Goal: Task Accomplishment & Management: Manage account settings

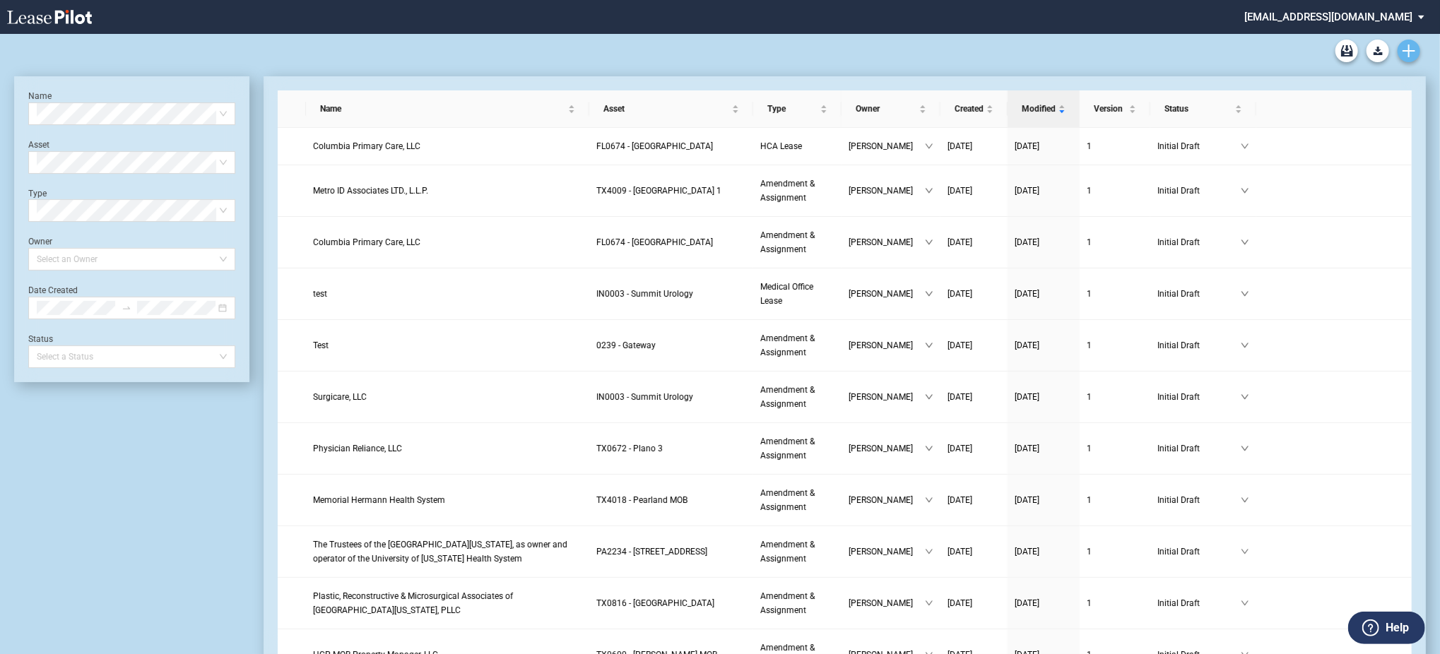
click at [1405, 59] on link "Create new document" at bounding box center [1409, 51] width 23 height 23
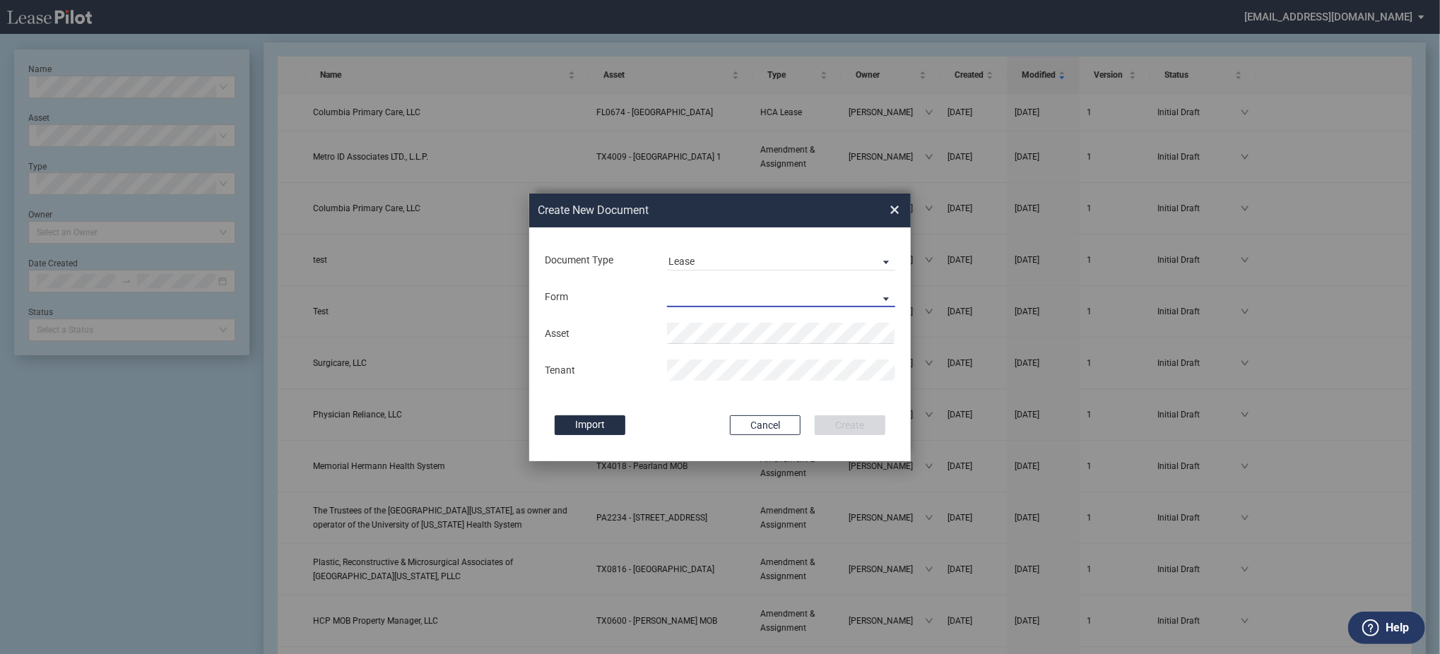
click at [720, 297] on md-select "Medical Office Lease Scottsdale Lease Louisville Lease [GEOGRAPHIC_DATA] [GEOGR…" at bounding box center [781, 296] width 228 height 21
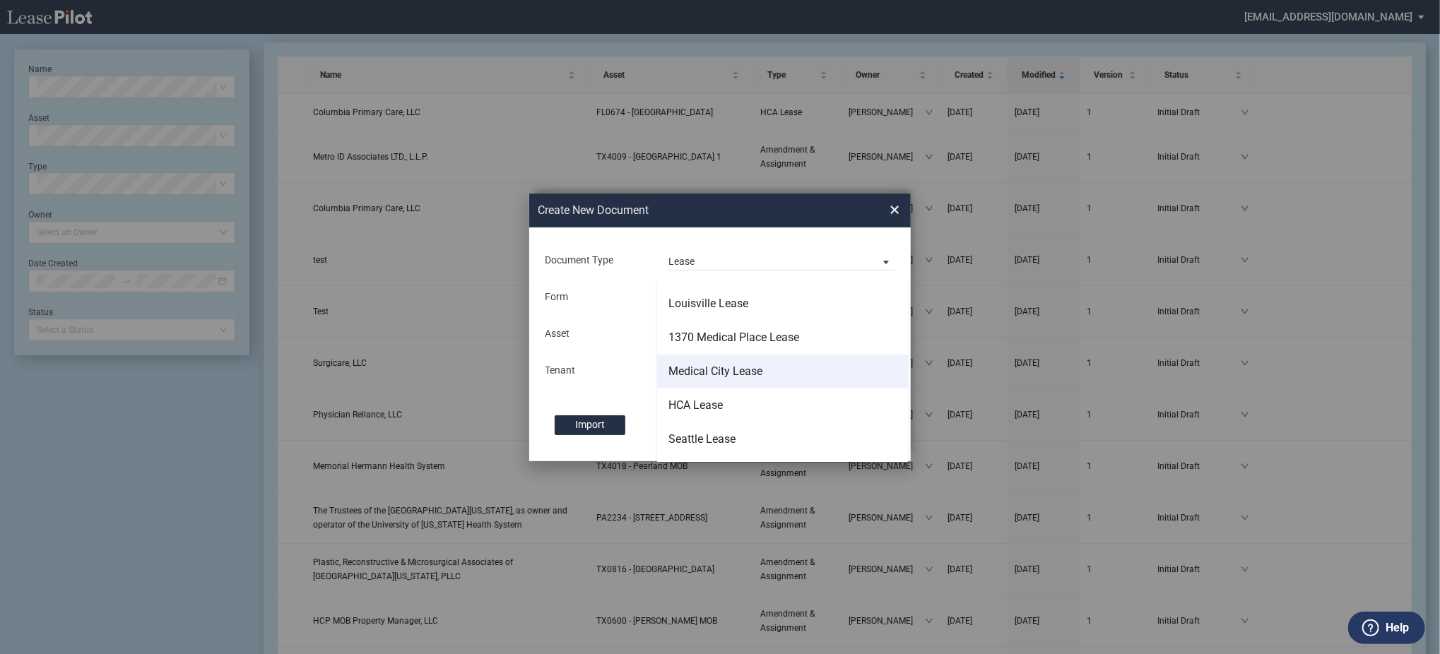
scroll to position [90, 0]
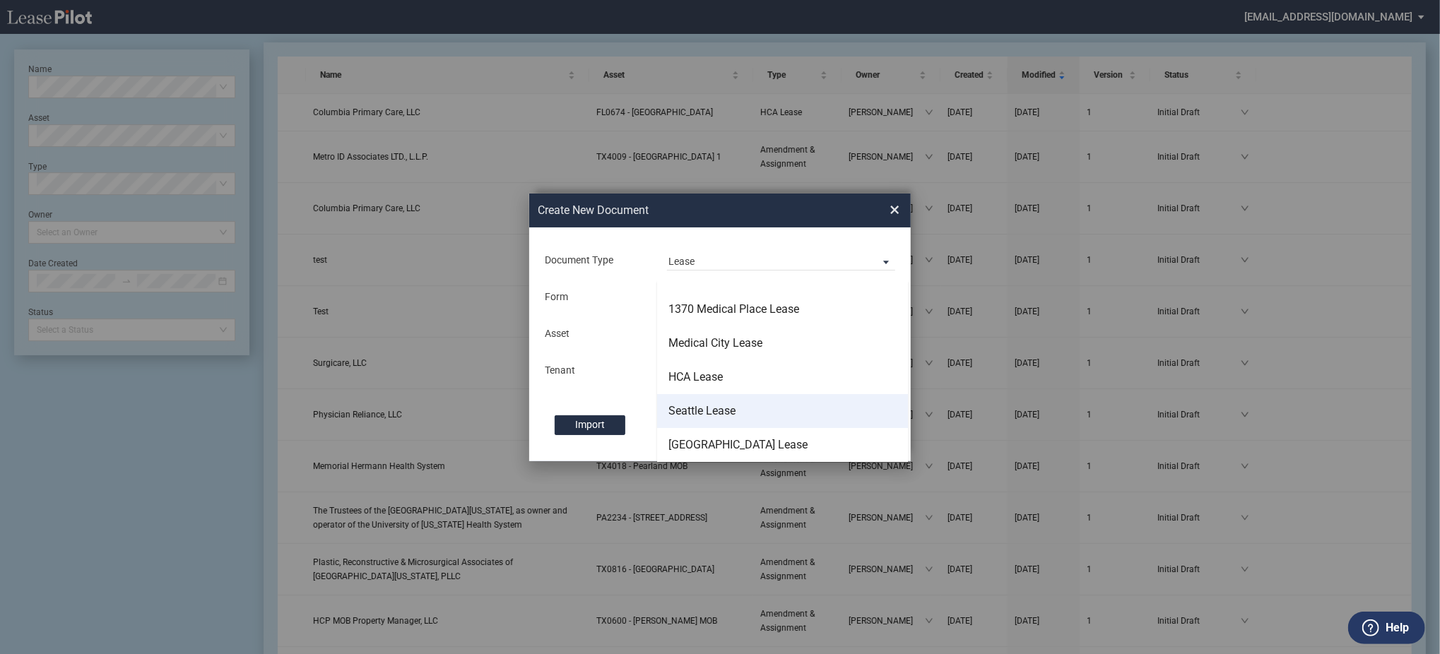
click at [737, 406] on md-option "Seattle Lease" at bounding box center [782, 411] width 251 height 34
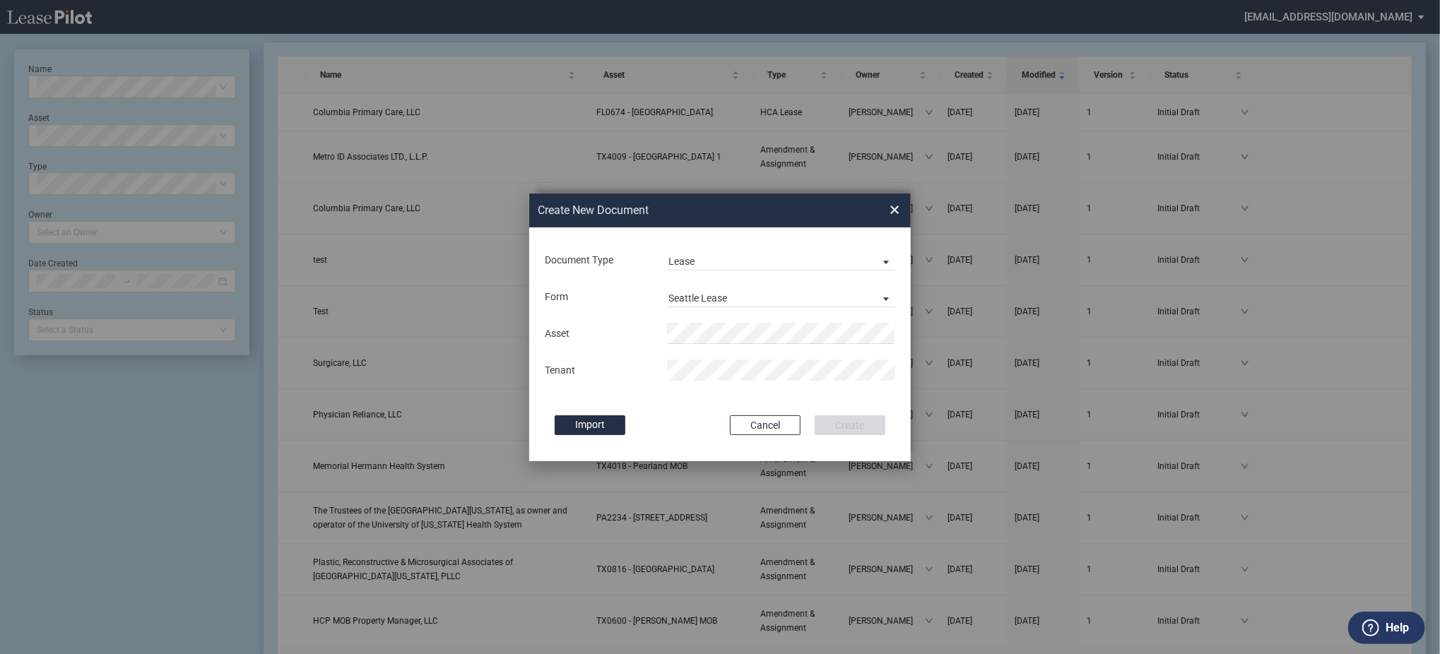
click at [728, 315] on div "Asset Tenant" at bounding box center [719, 351] width 353 height 73
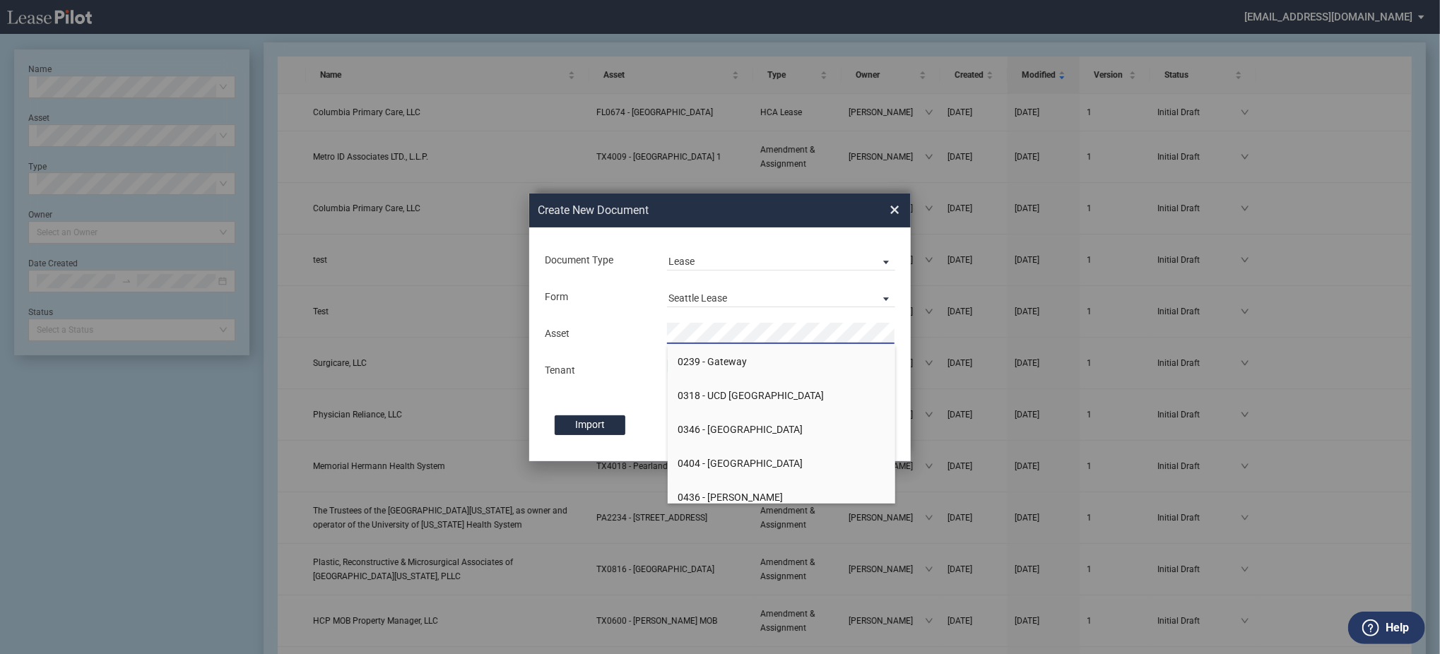
click at [733, 345] on li "0239 - Gateway" at bounding box center [782, 362] width 228 height 34
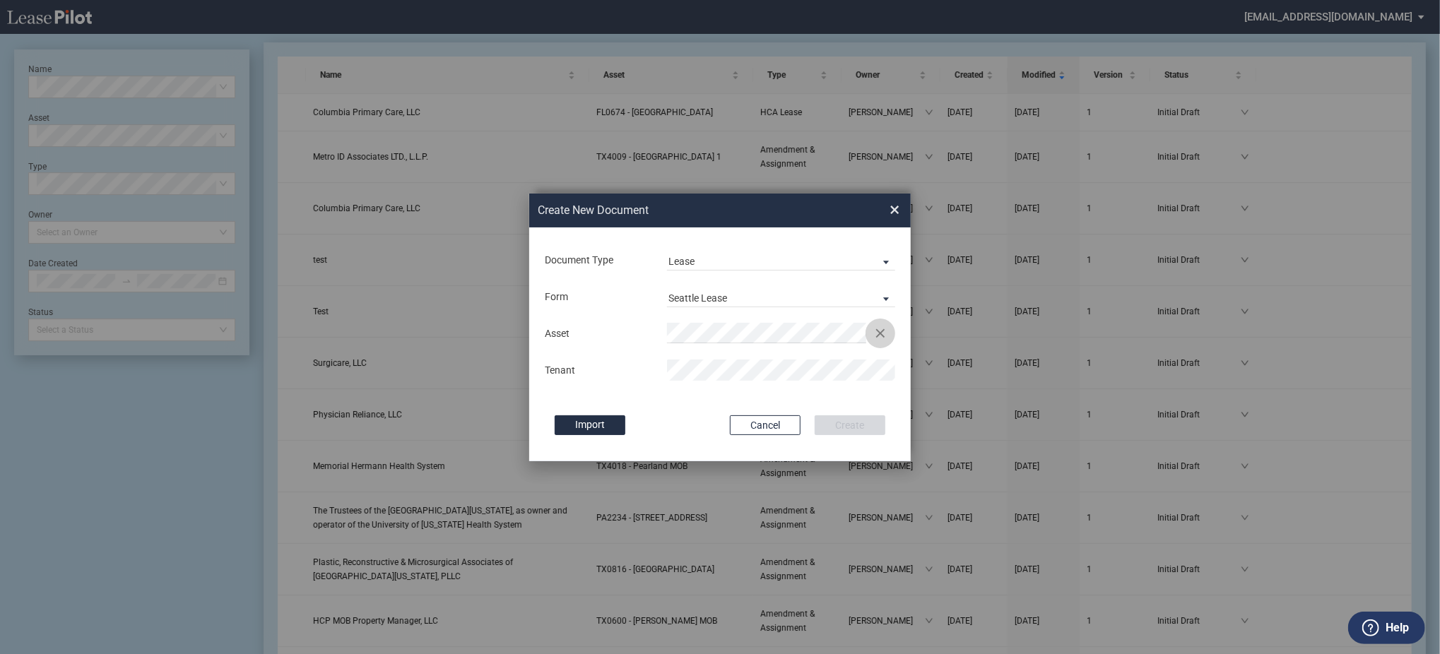
drag, startPoint x: 885, startPoint y: 335, endPoint x: 806, endPoint y: 350, distance: 80.6
click at [884, 336] on button "Clear" at bounding box center [880, 333] width 21 height 21
drag, startPoint x: 765, startPoint y: 361, endPoint x: 724, endPoint y: 369, distance: 41.7
click at [764, 360] on span "WA 0781 - Madison Medical Tower" at bounding box center [747, 361] width 138 height 11
click at [815, 415] on button "Create" at bounding box center [850, 425] width 71 height 20
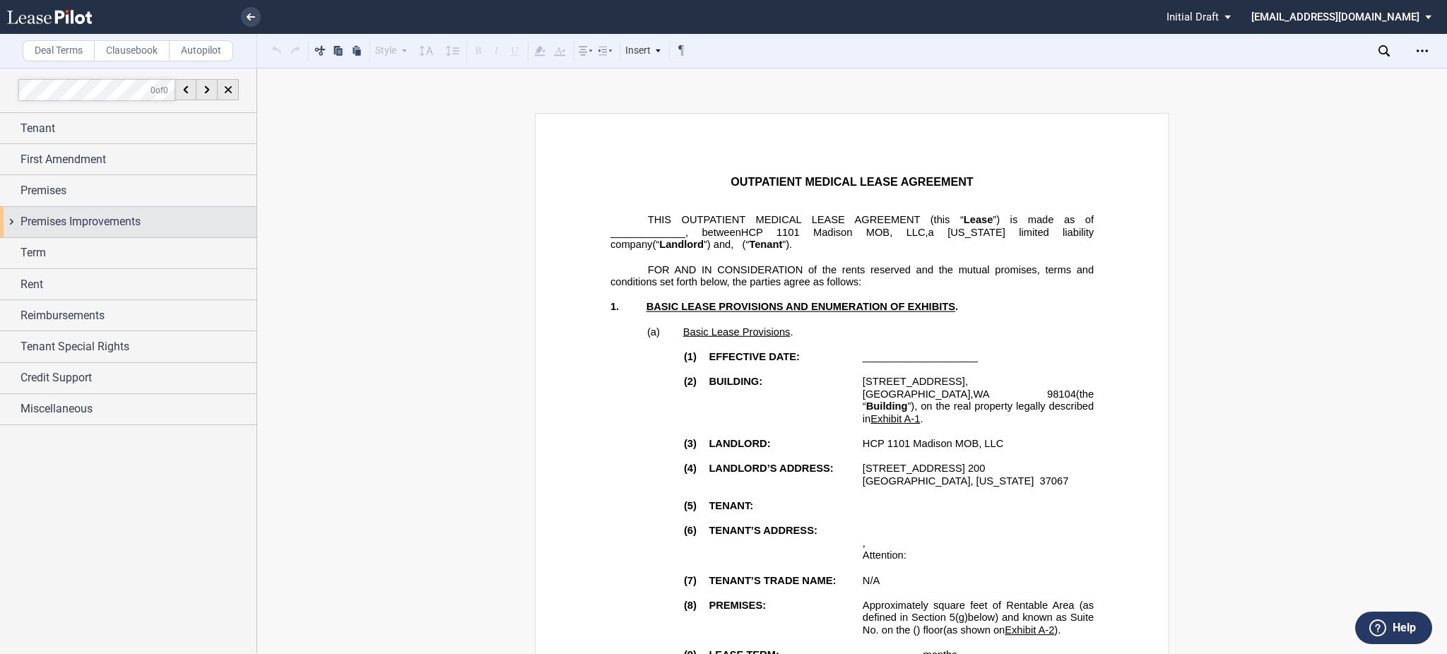
click at [41, 218] on span "Premises Improvements" at bounding box center [80, 221] width 120 height 17
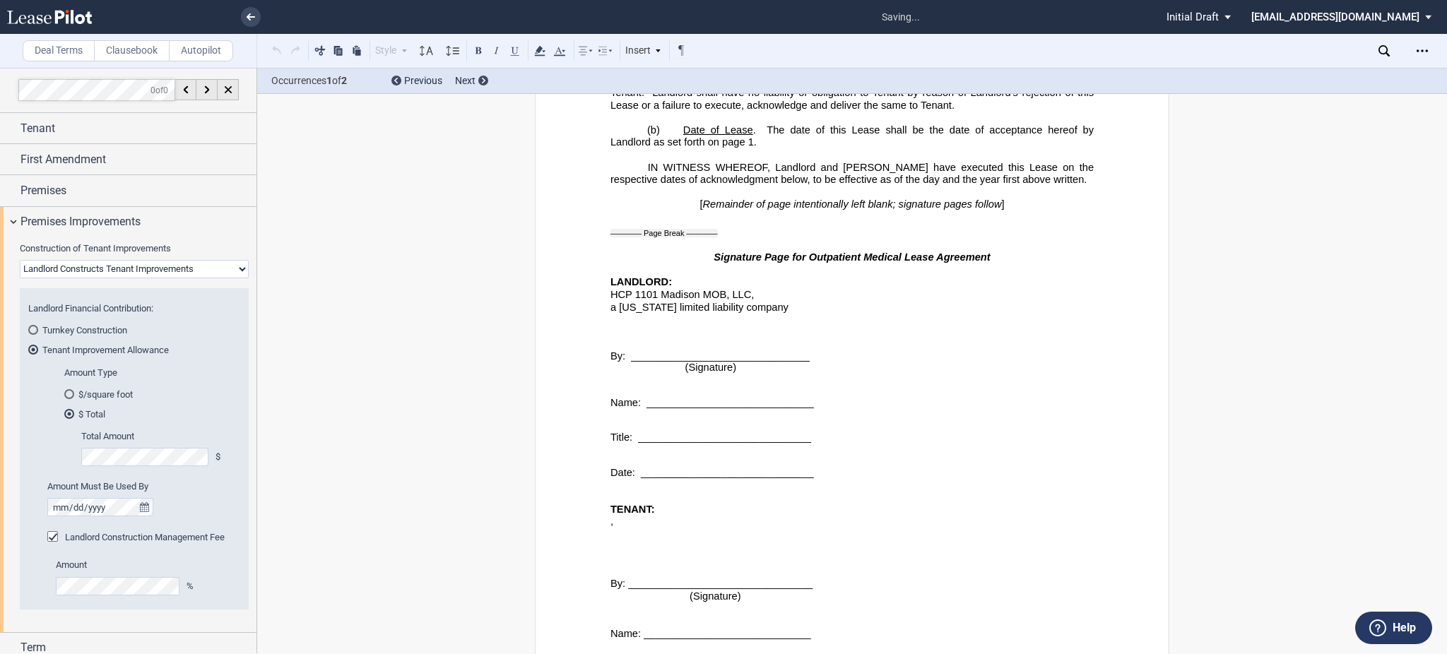
scroll to position [17145, 0]
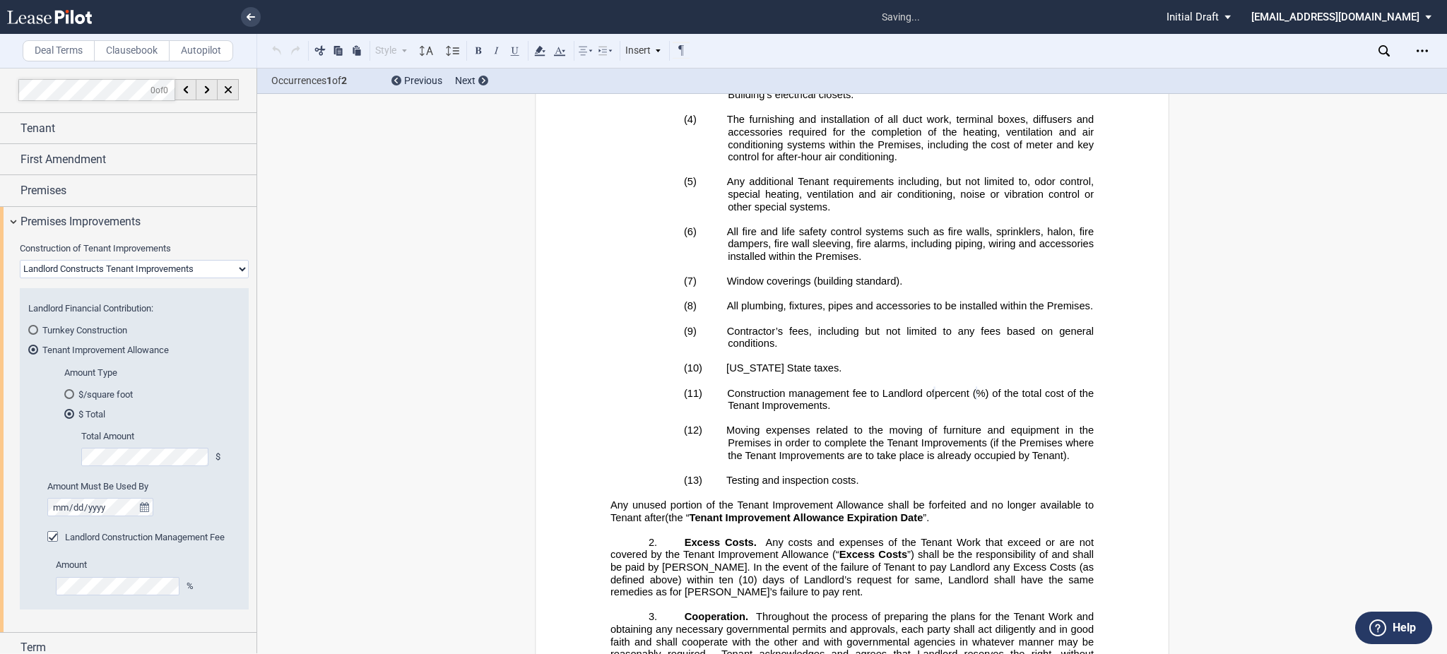
click at [79, 542] on span "Landlord Construction Management Fee" at bounding box center [145, 537] width 160 height 11
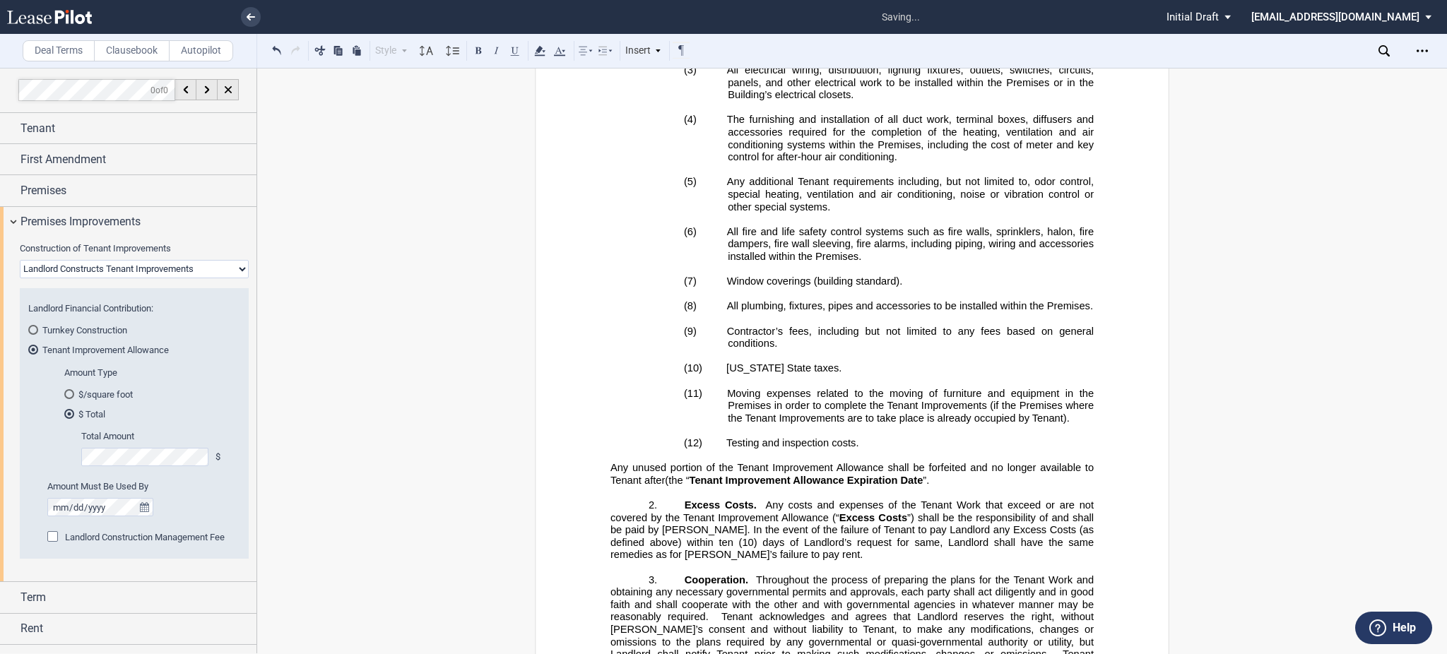
click at [79, 542] on span "Landlord Construction Management Fee" at bounding box center [145, 537] width 160 height 11
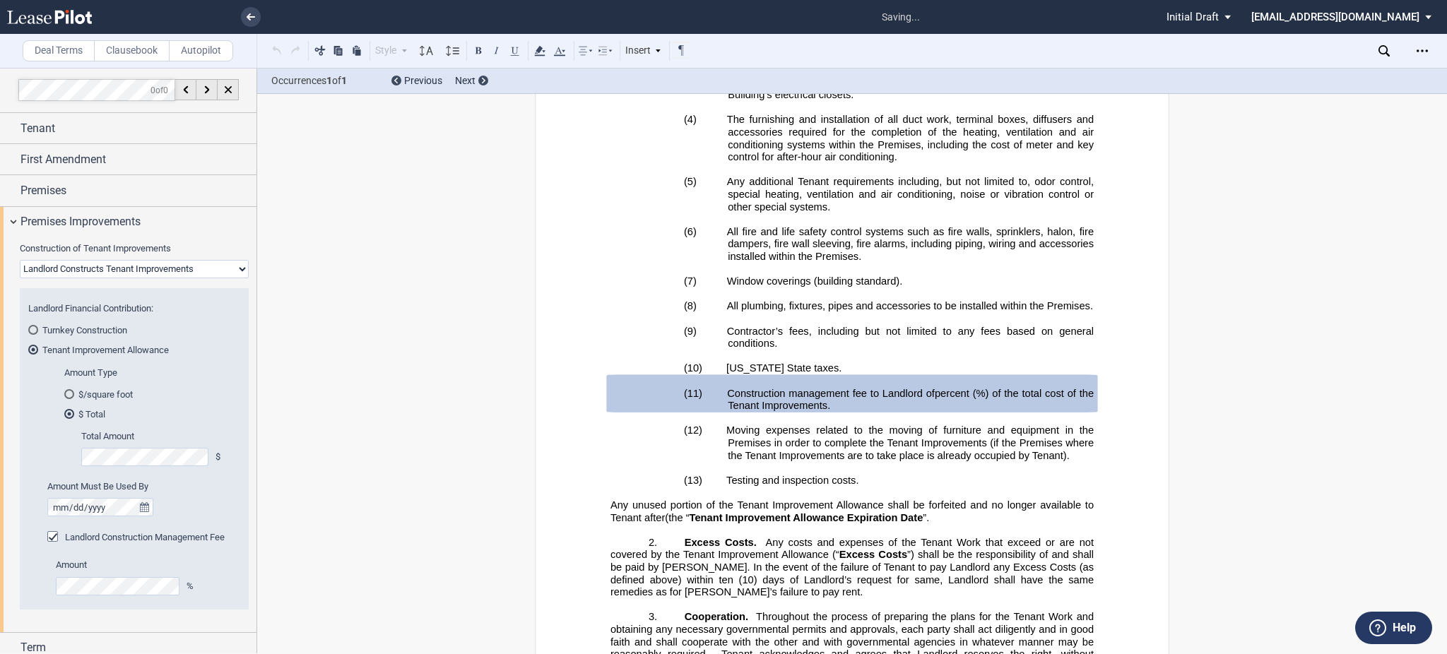
click at [96, 254] on span "Construction of Tenant Improvements" at bounding box center [95, 248] width 151 height 11
click at [96, 260] on select "Landlord Constructs Tenant Improvements Tenant Constructs Tenant Improvements "…" at bounding box center [134, 269] width 229 height 18
click at [96, 272] on select "Landlord Constructs Tenant Improvements Tenant Constructs Tenant Improvements "…" at bounding box center [134, 269] width 229 height 18
click at [20, 260] on select "Landlord Constructs Tenant Improvements Tenant Constructs Tenant Improvements "…" at bounding box center [134, 269] width 229 height 18
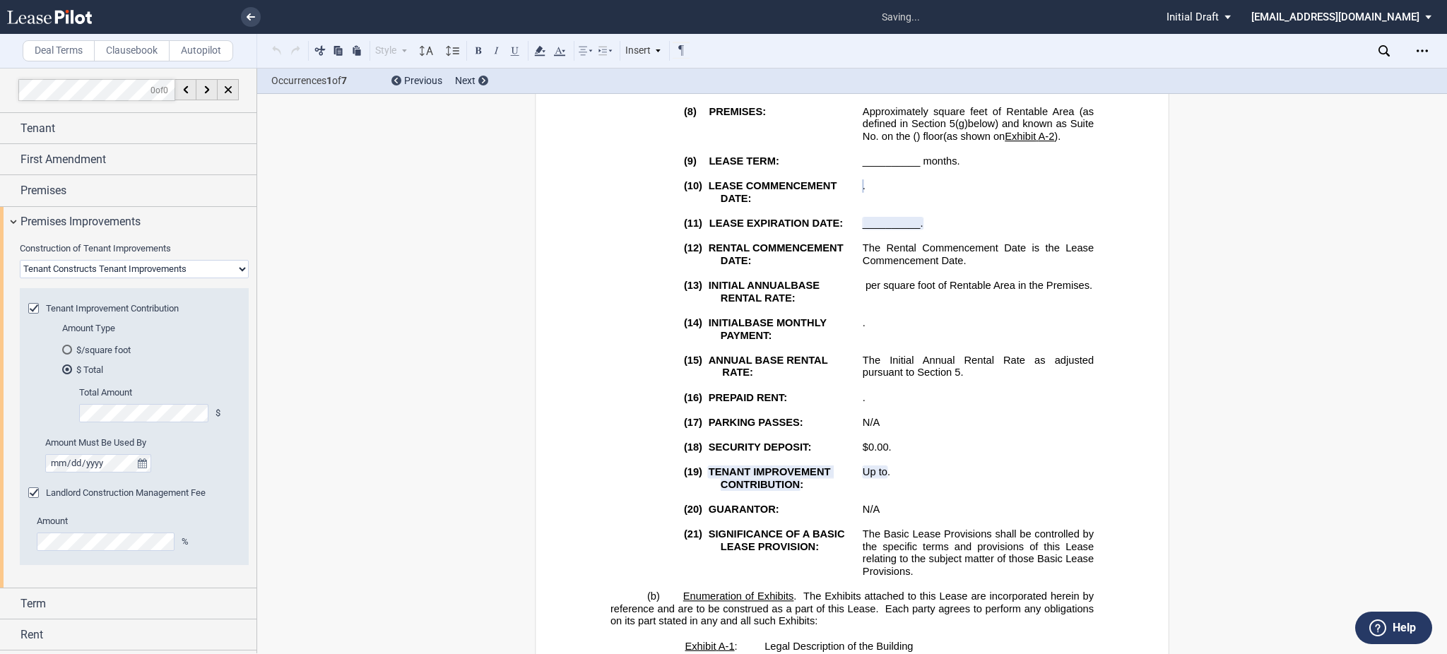
scroll to position [363, 0]
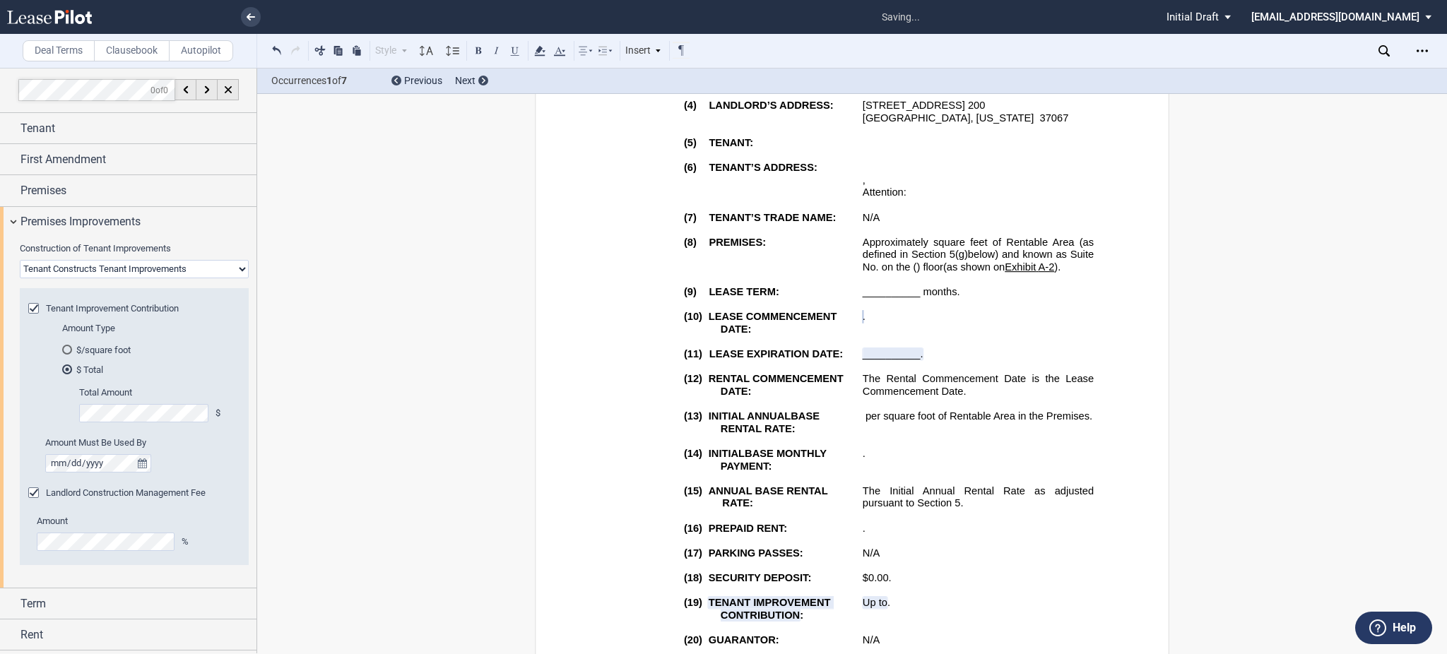
click at [88, 498] on span "Landlord Construction Management Fee" at bounding box center [126, 493] width 160 height 11
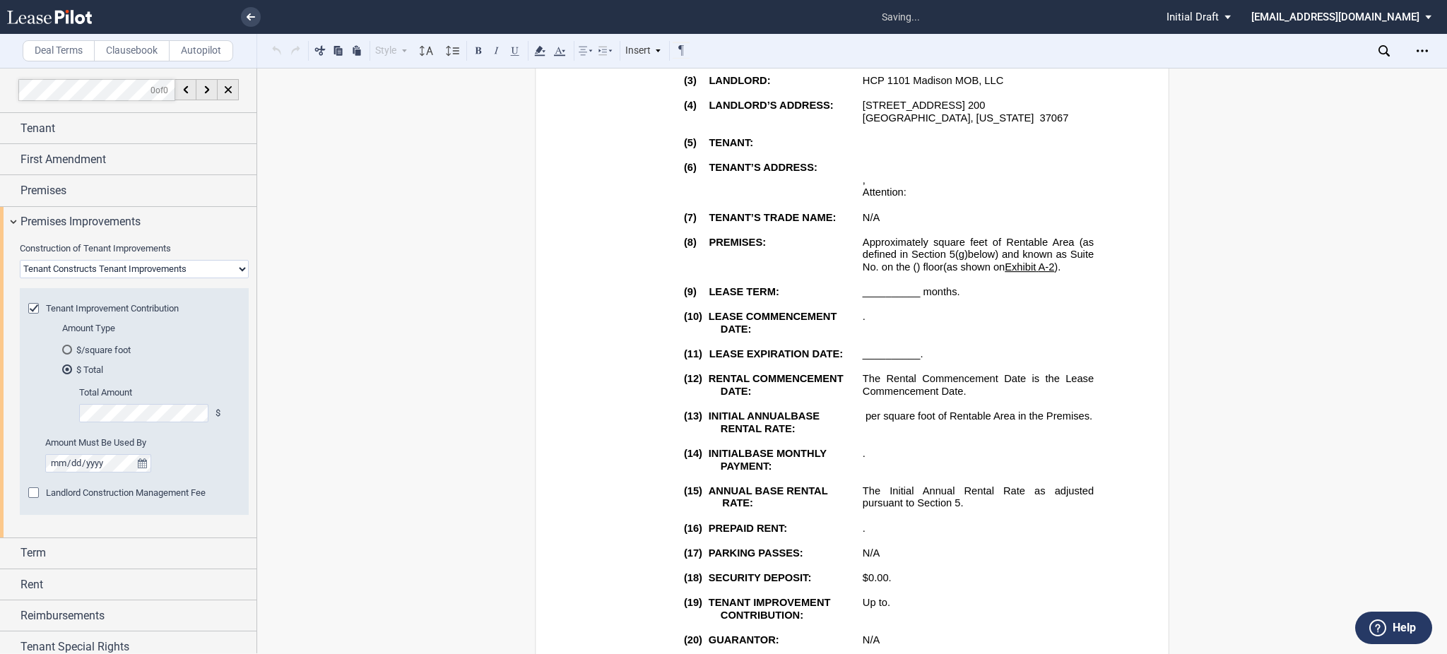
click at [88, 498] on span "Landlord Construction Management Fee" at bounding box center [126, 493] width 160 height 11
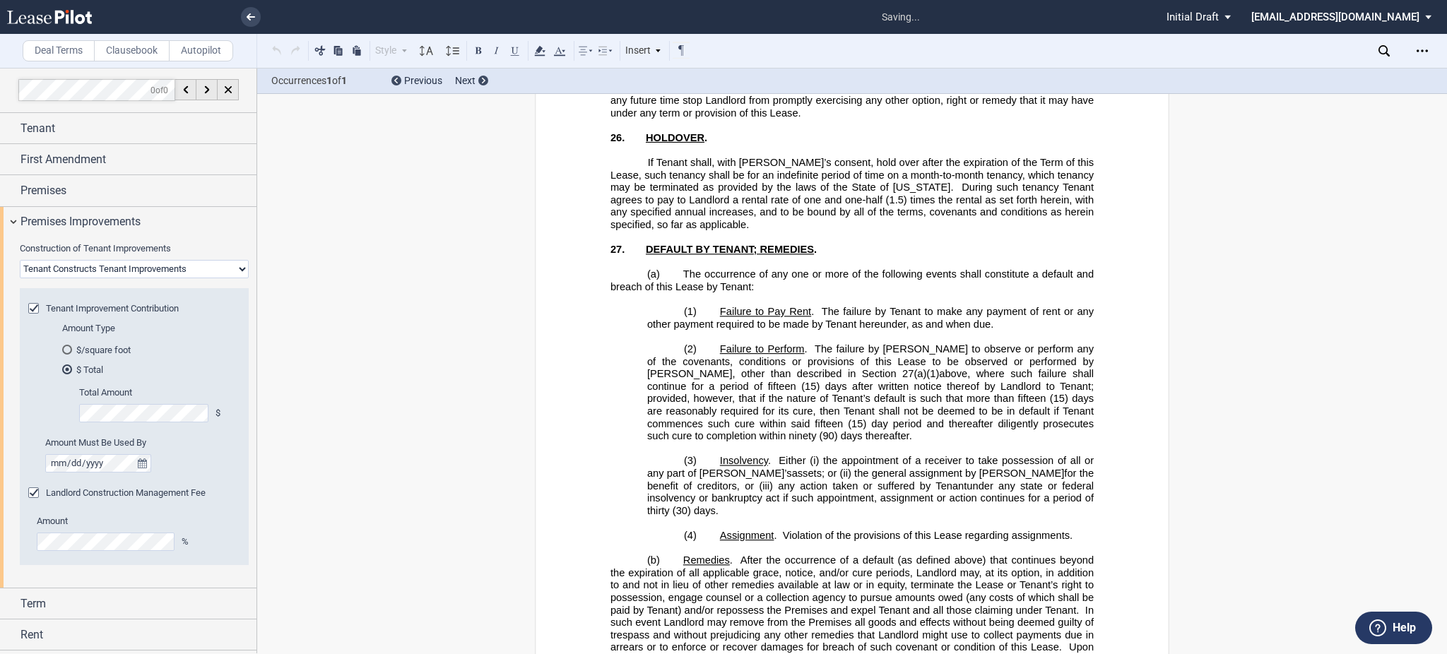
scroll to position [19209, 0]
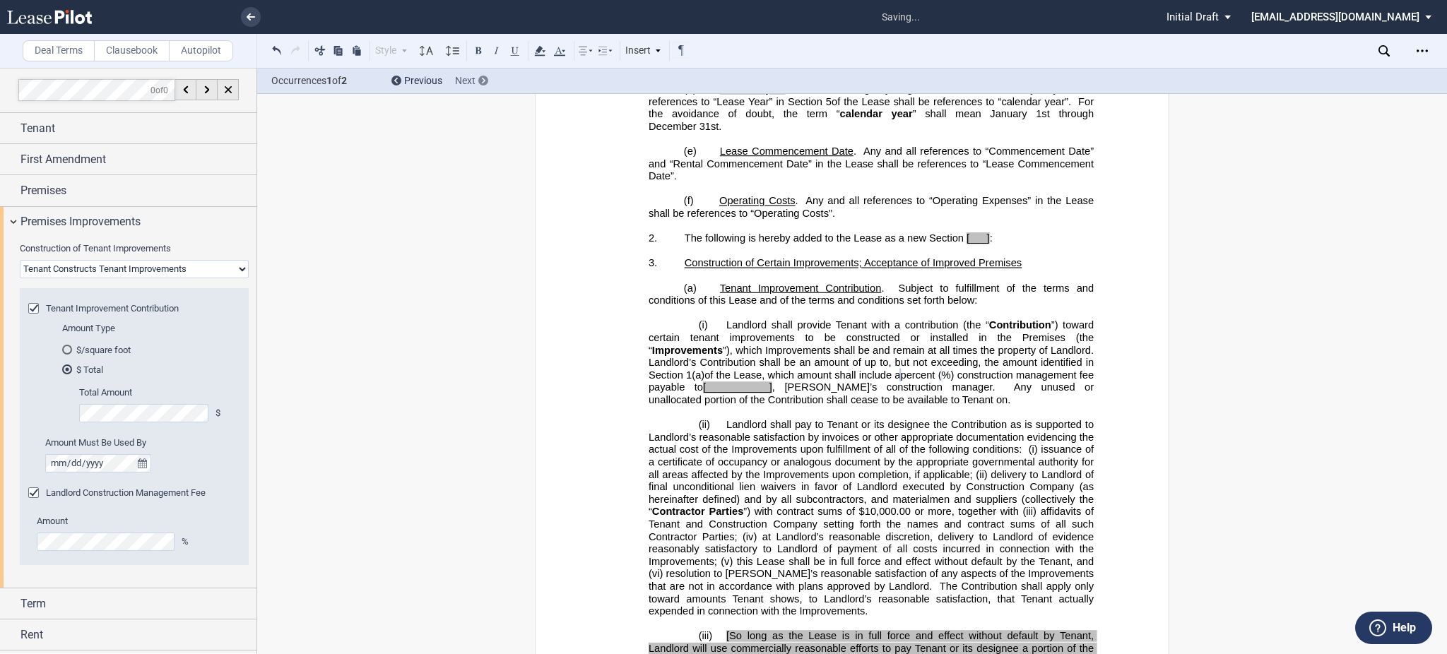
click at [468, 83] on span "Next" at bounding box center [465, 80] width 20 height 11
click at [469, 80] on span "Next" at bounding box center [465, 80] width 20 height 11
click at [109, 351] on md-radio-button "$/square foot" at bounding box center [147, 349] width 170 height 13
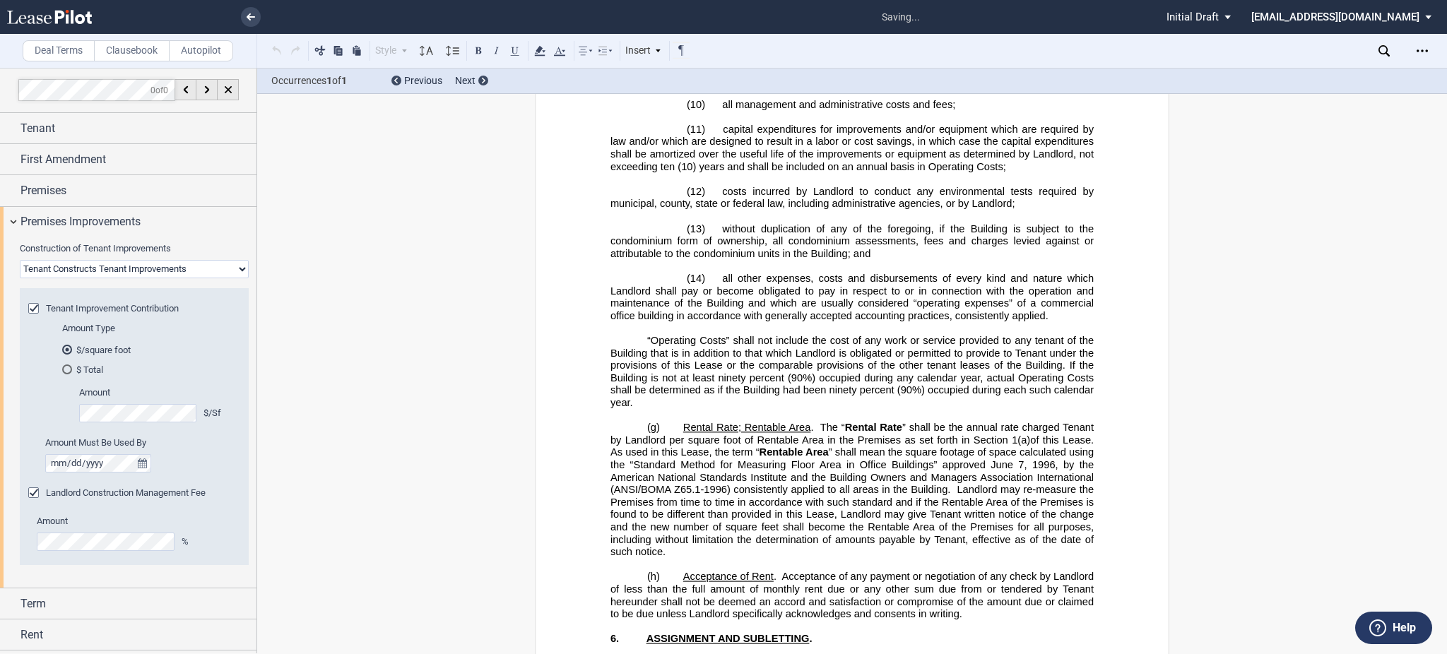
scroll to position [654, 0]
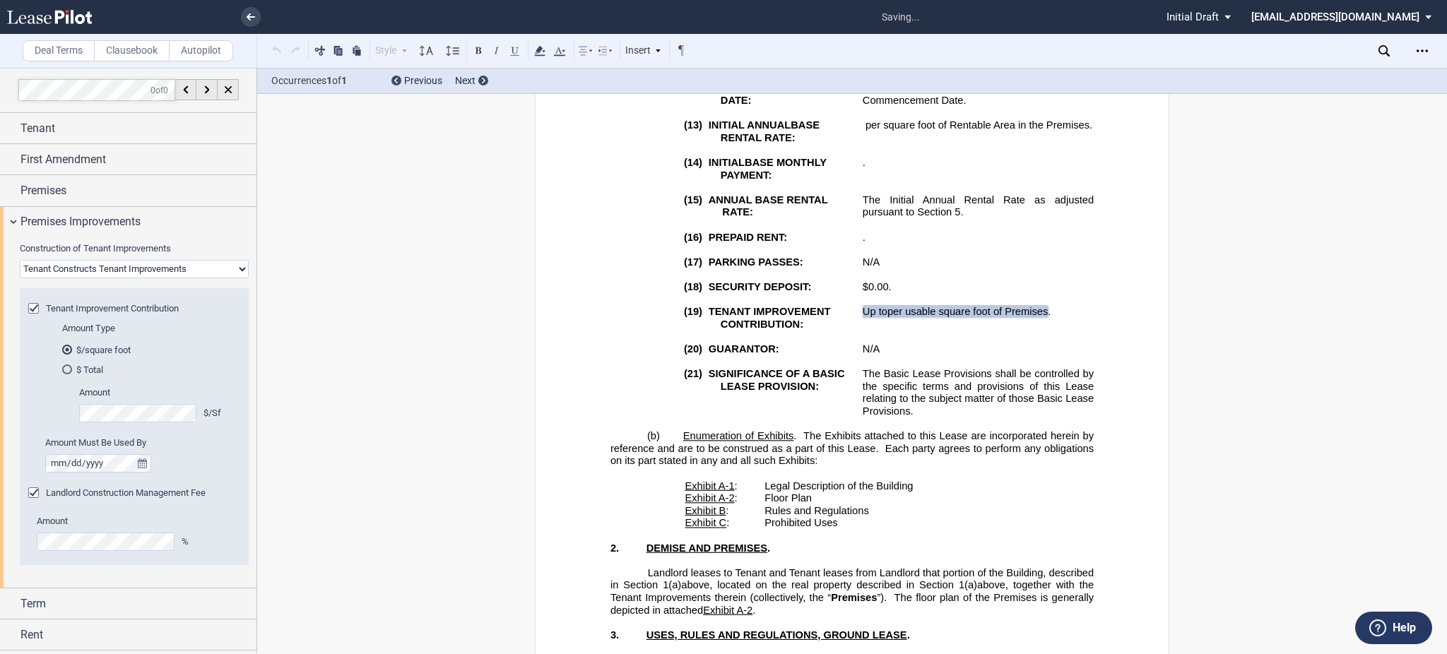
click at [95, 374] on md-radio-button "$ Total" at bounding box center [147, 369] width 170 height 13
click at [138, 467] on icon "true" at bounding box center [142, 464] width 9 height 10
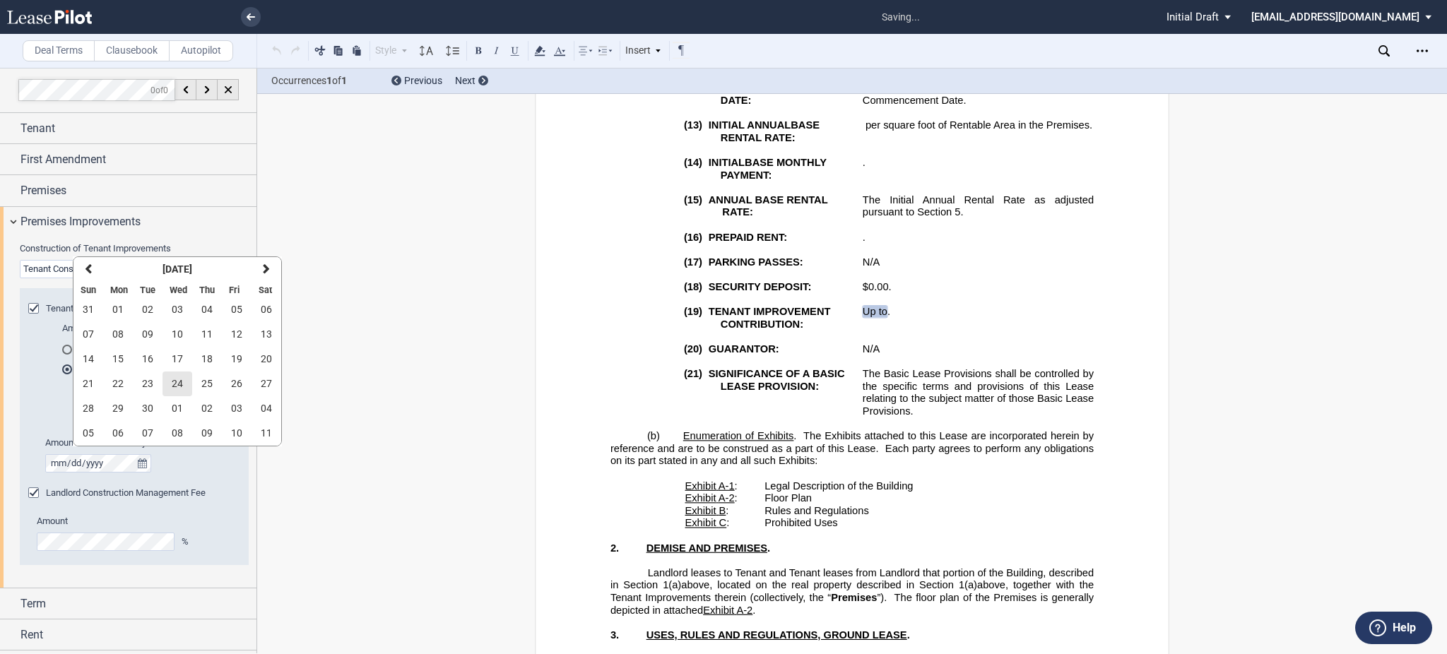
click at [172, 385] on span "24" at bounding box center [177, 383] width 11 height 11
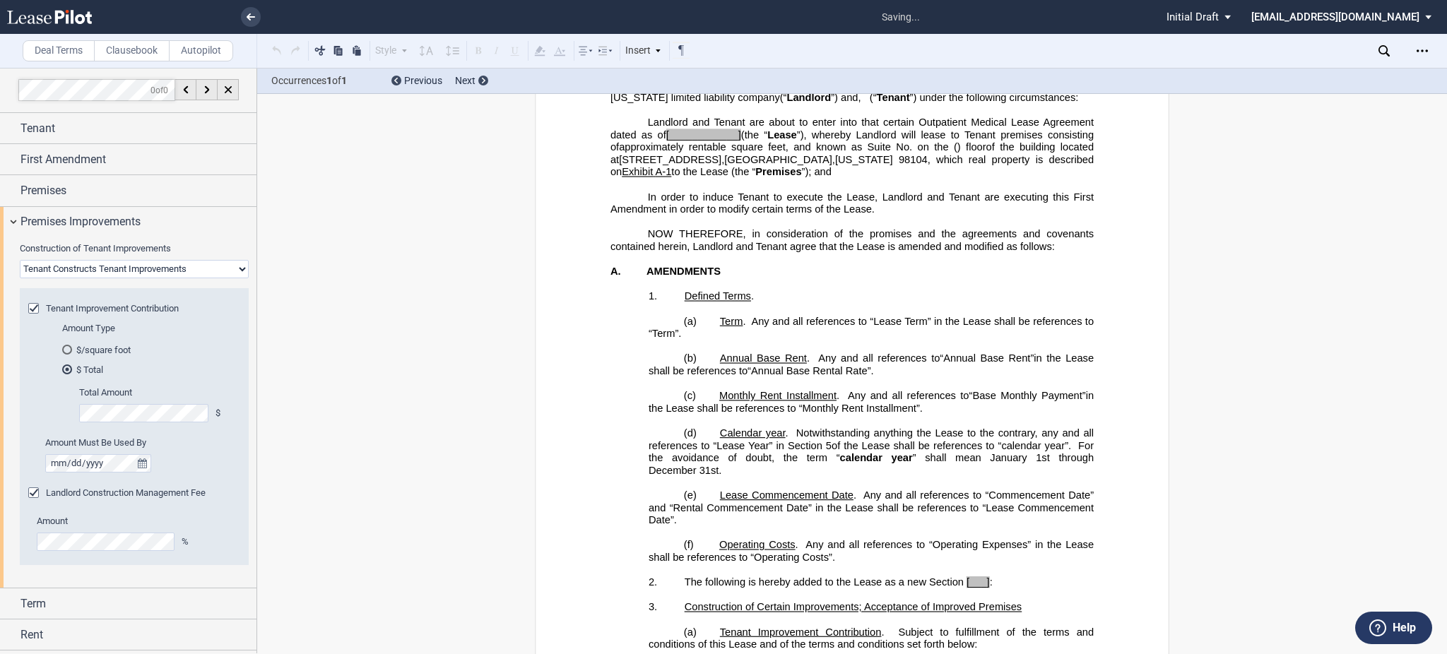
scroll to position [19234, 0]
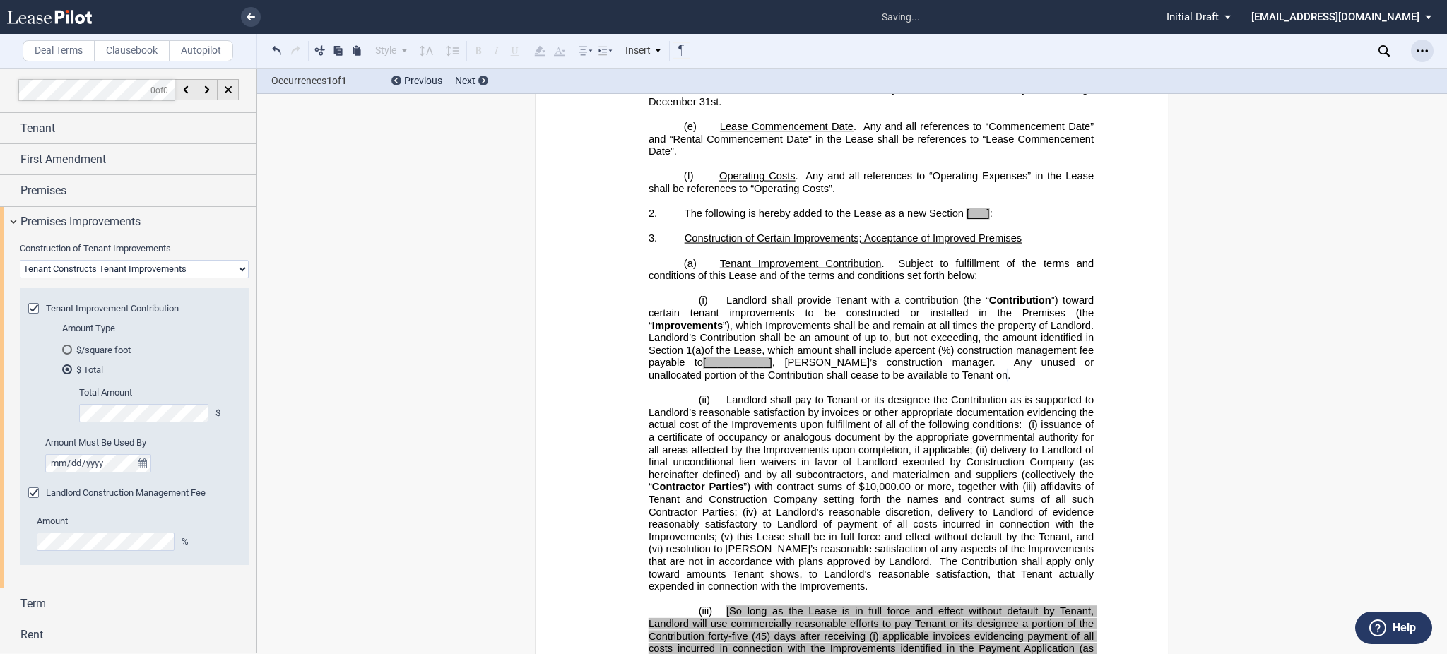
click at [1428, 46] on div "Open Lease options menu" at bounding box center [1422, 51] width 23 height 23
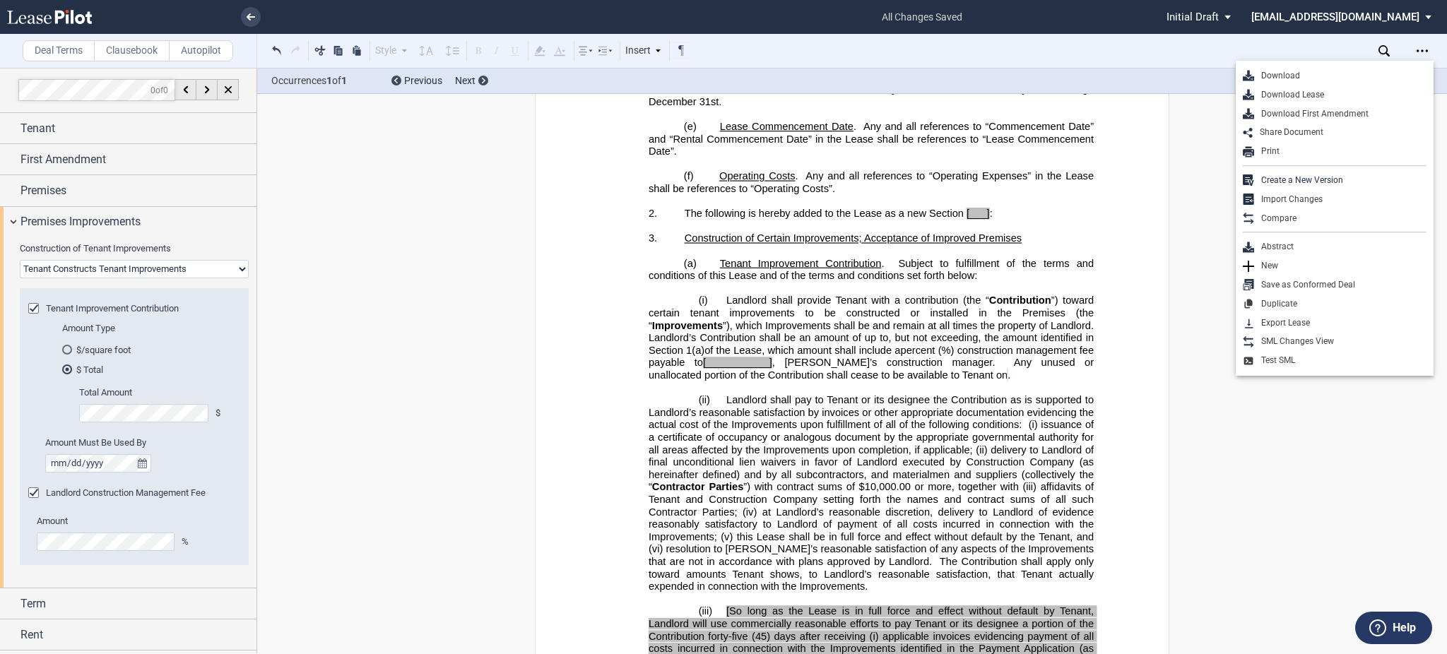
click at [103, 273] on select "Landlord Constructs Tenant Improvements Tenant Constructs Tenant Improvements "…" at bounding box center [134, 269] width 229 height 18
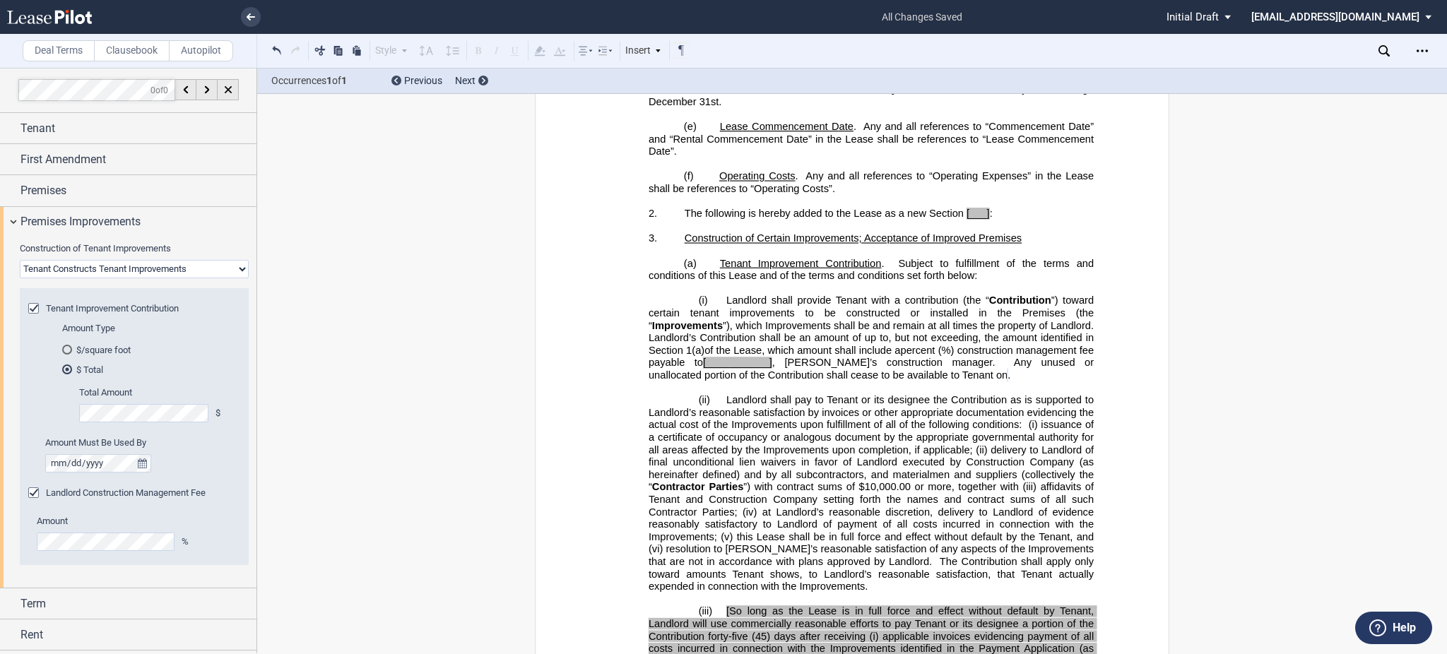
select select "landlord"
click at [20, 260] on select "Landlord Constructs Tenant Improvements Tenant Constructs Tenant Improvements "…" at bounding box center [134, 269] width 229 height 18
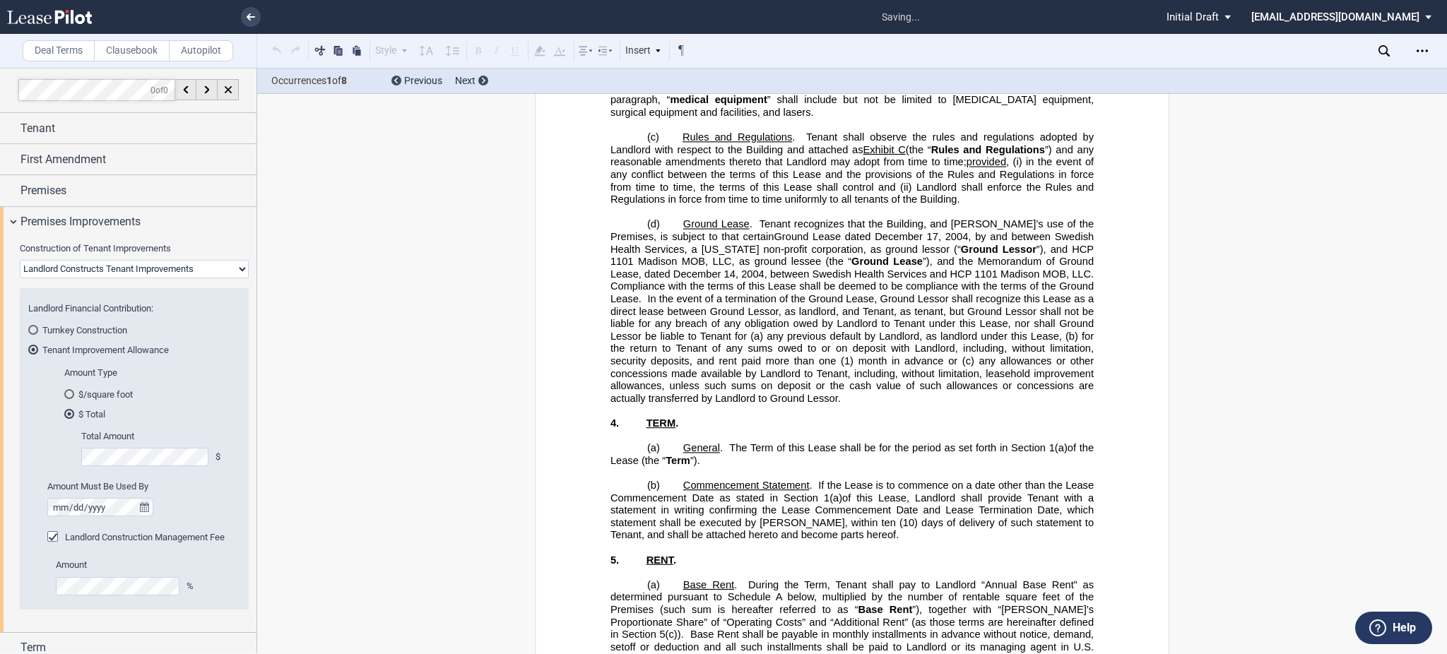
scroll to position [363, 0]
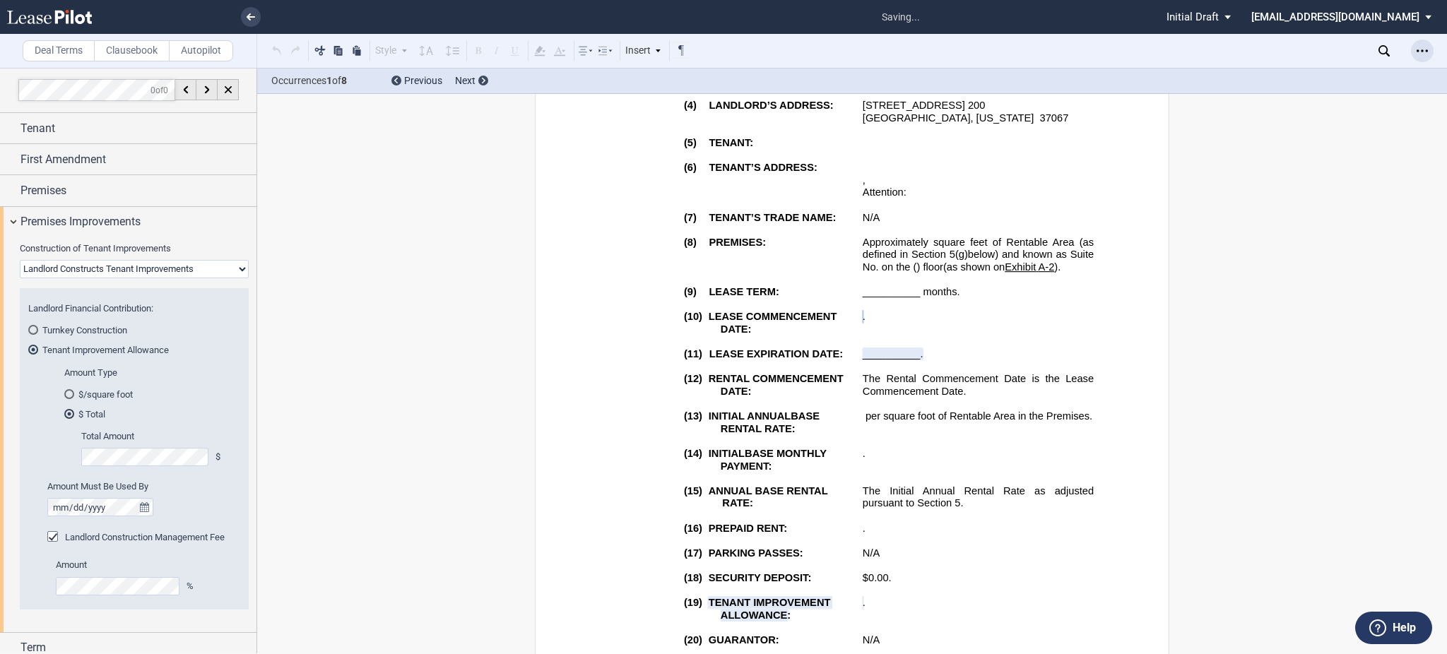
click at [1422, 42] on div "Open Lease options menu" at bounding box center [1422, 51] width 23 height 23
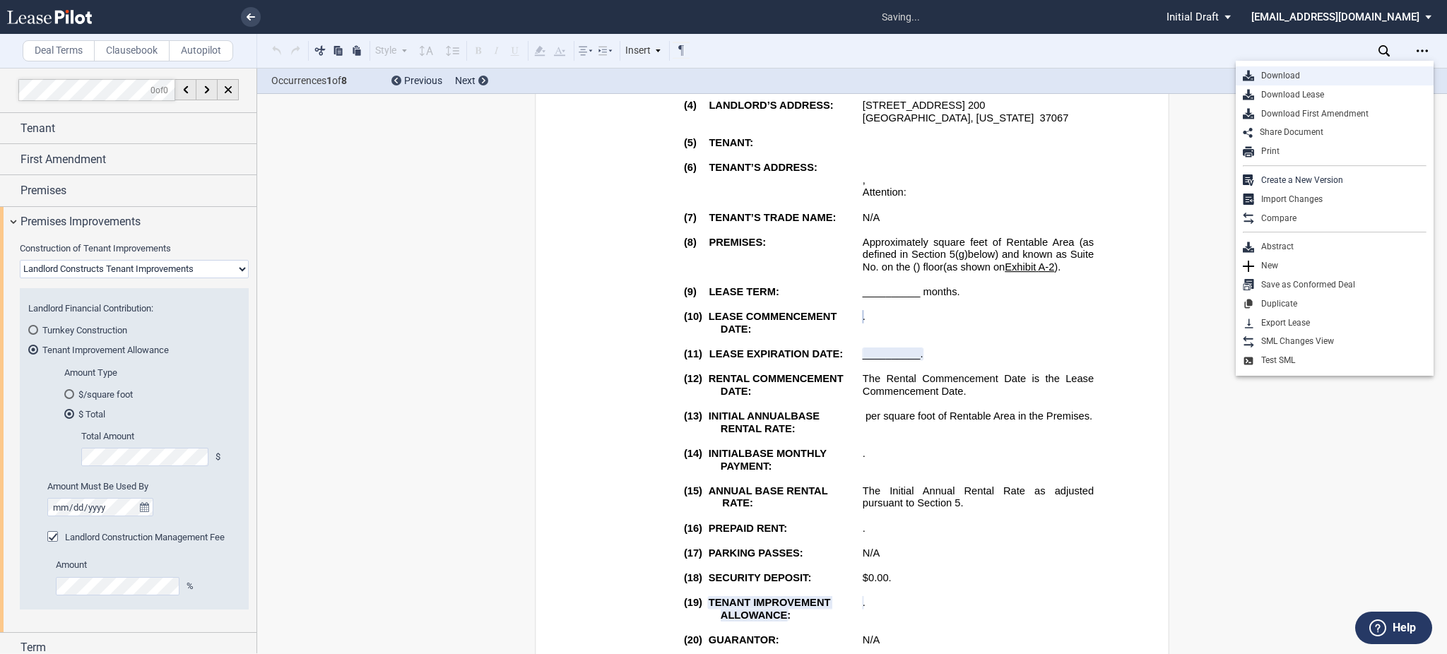
click at [1346, 72] on div "Download" at bounding box center [1340, 76] width 172 height 12
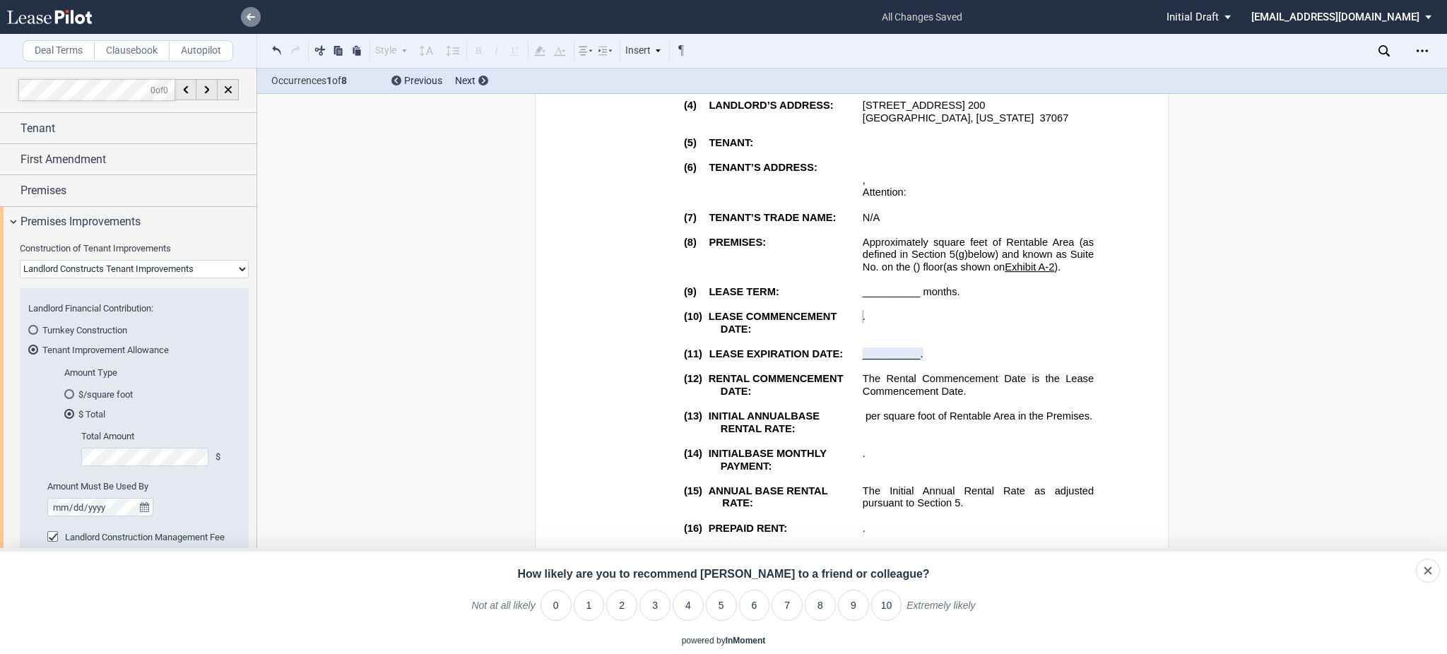
click at [259, 22] on link at bounding box center [251, 17] width 20 height 20
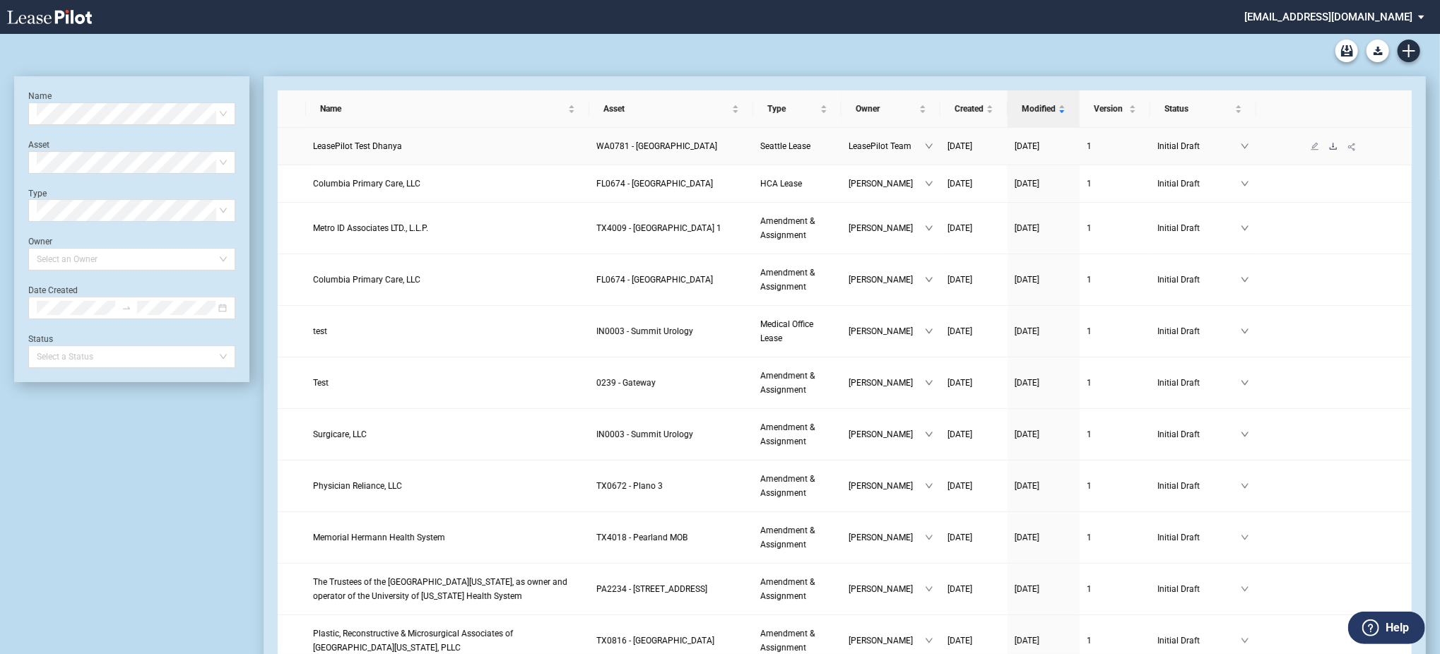
click at [1334, 149] on icon "download" at bounding box center [1333, 146] width 7 height 6
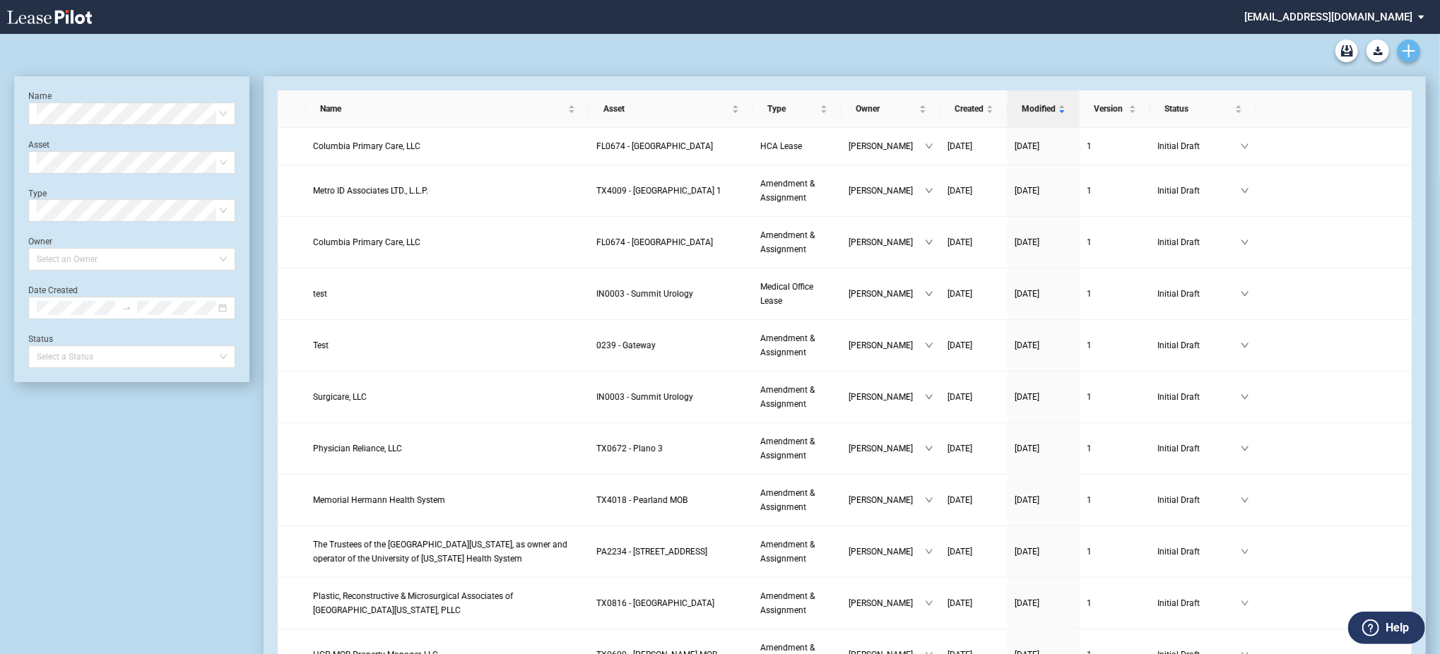
click at [1411, 53] on icon "Create new document" at bounding box center [1408, 51] width 13 height 13
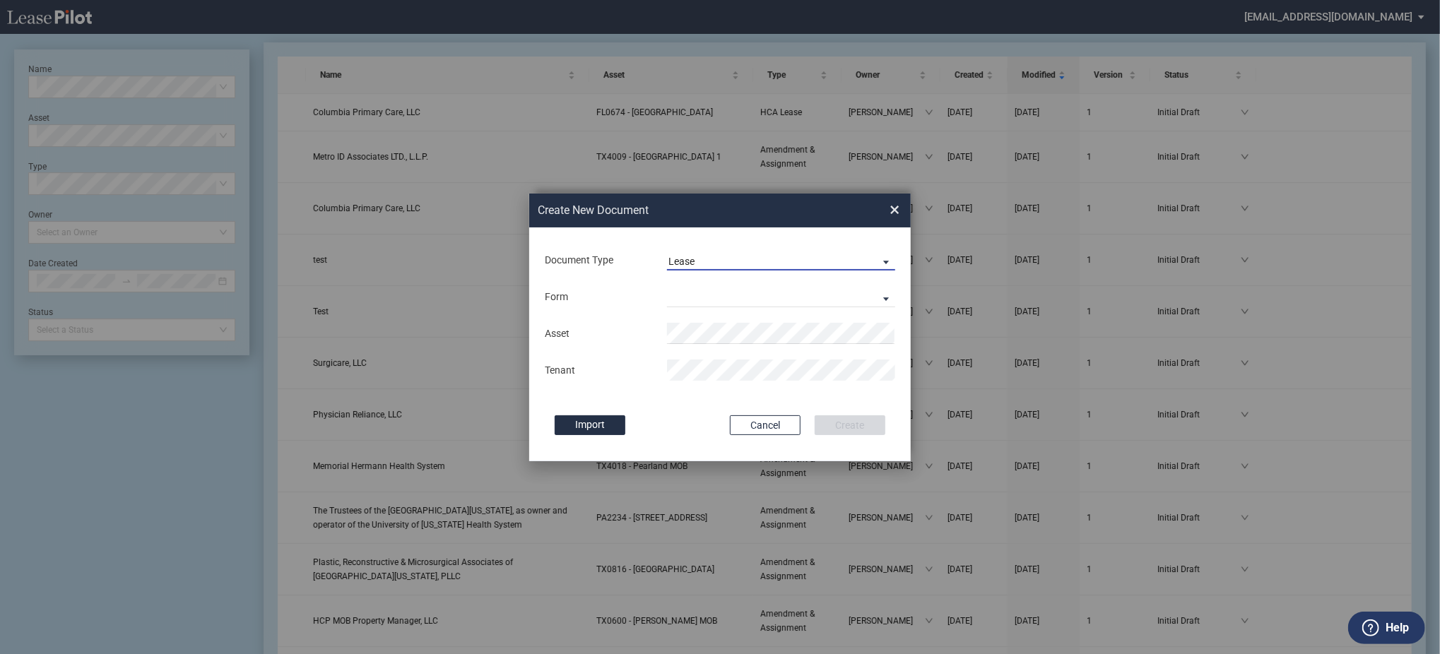
click at [706, 266] on span "Lease" at bounding box center [769, 262] width 203 height 14
drag, startPoint x: 705, startPoint y: 272, endPoint x: 685, endPoint y: 289, distance: 26.1
click at [703, 271] on md-option "Lease" at bounding box center [782, 261] width 251 height 34
drag, startPoint x: 678, startPoint y: 309, endPoint x: 683, endPoint y: 297, distance: 13.0
click at [680, 304] on div "Form Medical Office Lease Scottsdale Lease Louisville Lease 1370 Medical Place …" at bounding box center [719, 296] width 353 height 37
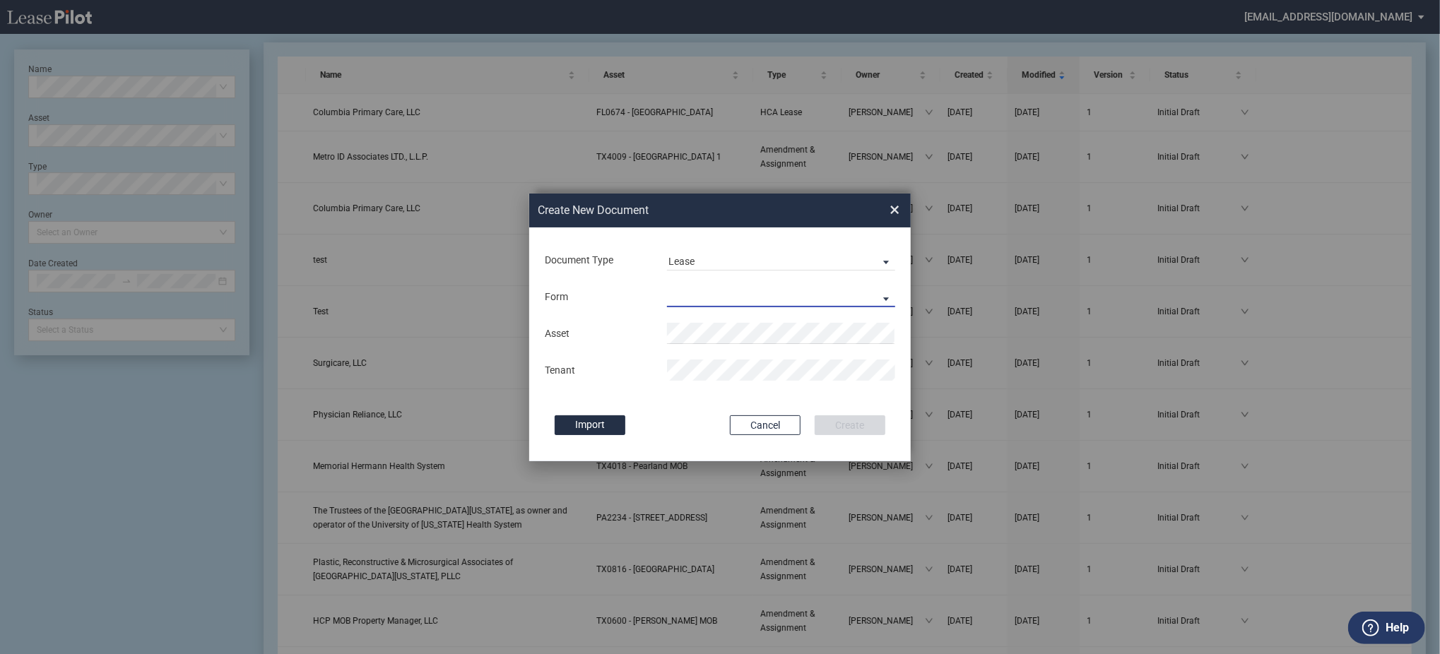
click at [683, 297] on md-select "Medical Office Lease Scottsdale Lease Louisville Lease 1370 Medical Place Lease…" at bounding box center [781, 296] width 228 height 21
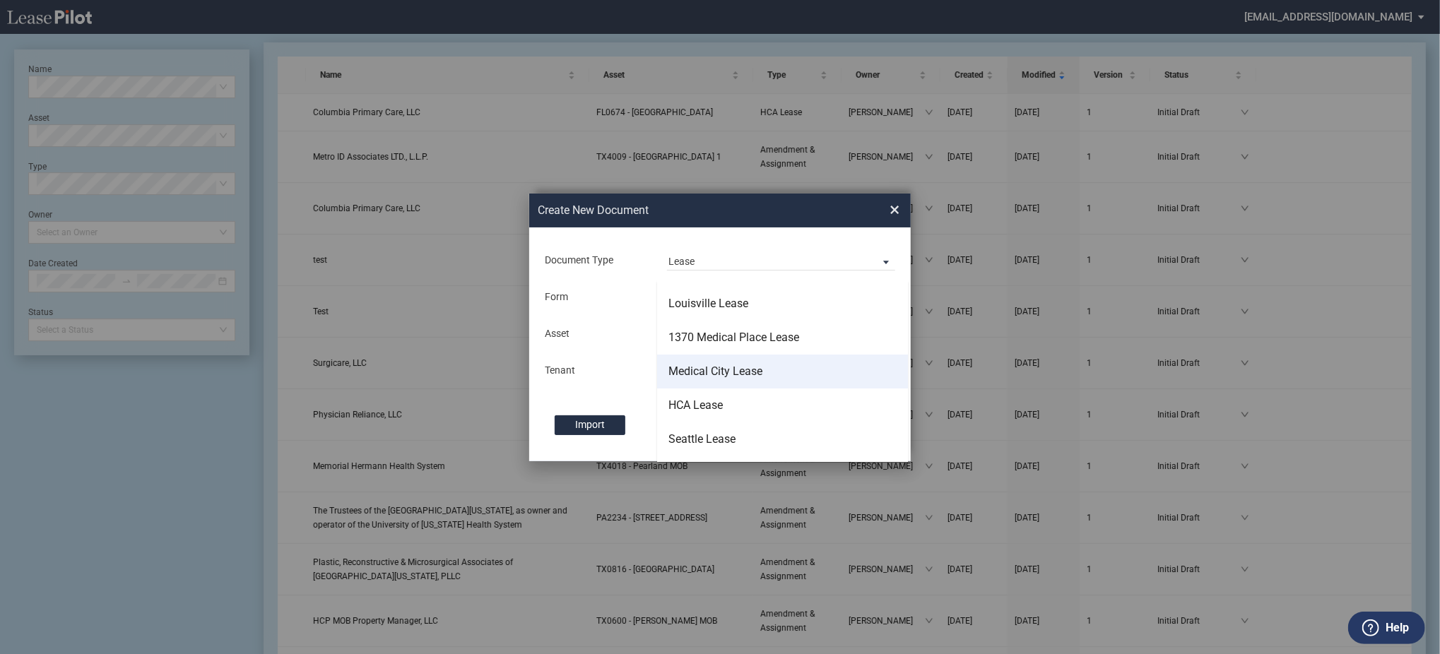
scroll to position [90, 0]
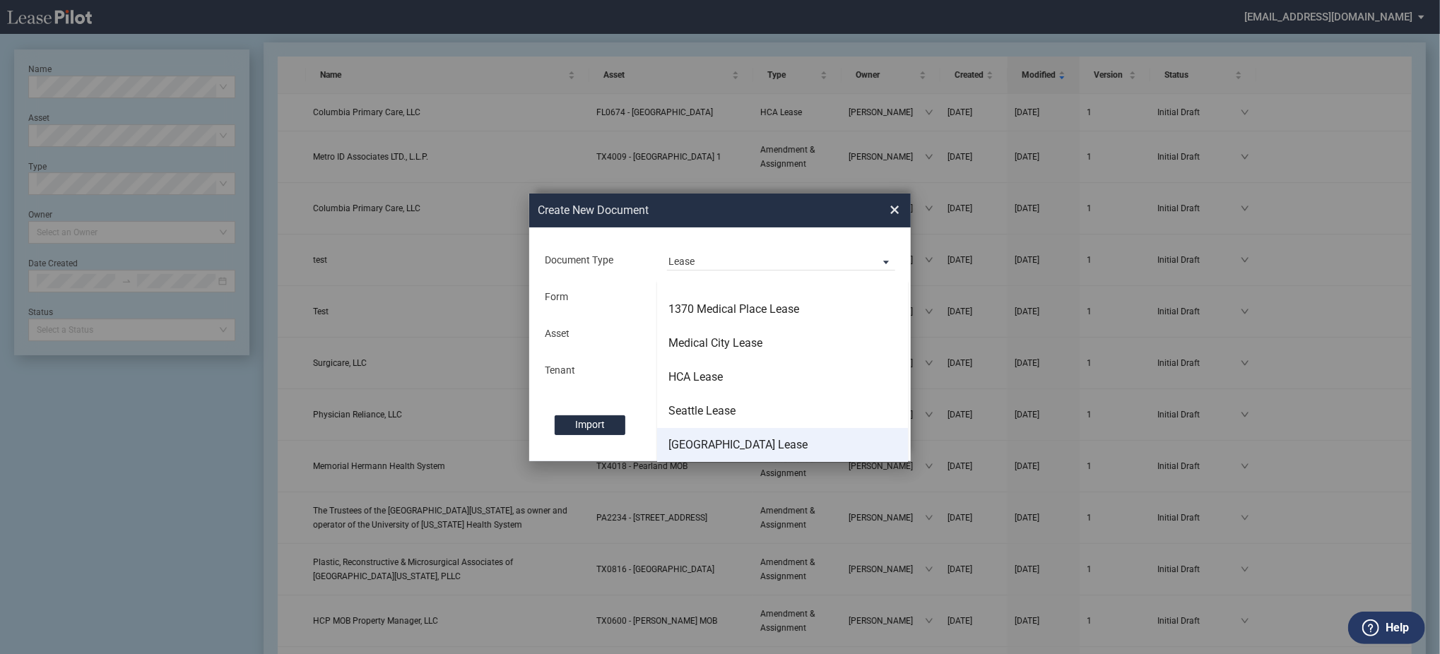
click at [728, 432] on md-option "Nordstrom Tower Lease" at bounding box center [782, 445] width 251 height 34
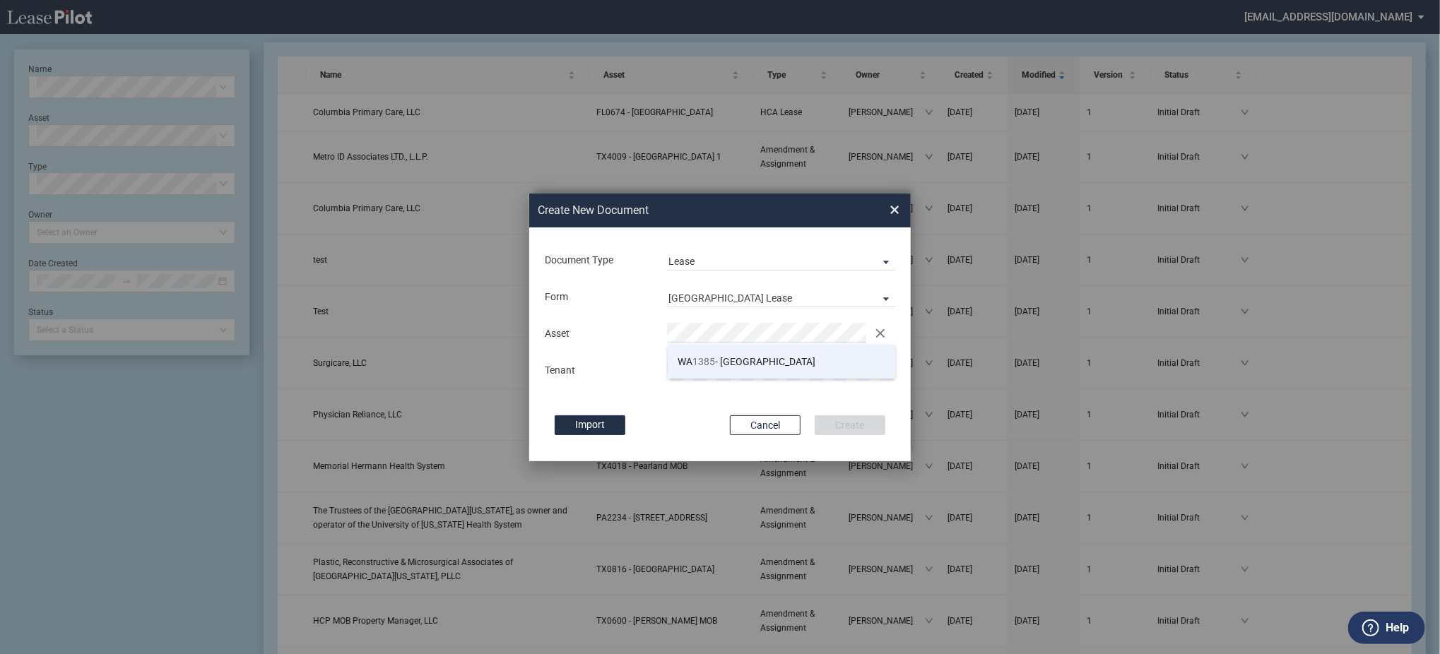
click at [742, 370] on li "WA 1385 - Nordstrom Tower" at bounding box center [782, 362] width 228 height 34
click at [809, 358] on md-input-container "Tenant" at bounding box center [719, 370] width 353 height 24
click at [815, 415] on button "Create" at bounding box center [850, 425] width 71 height 20
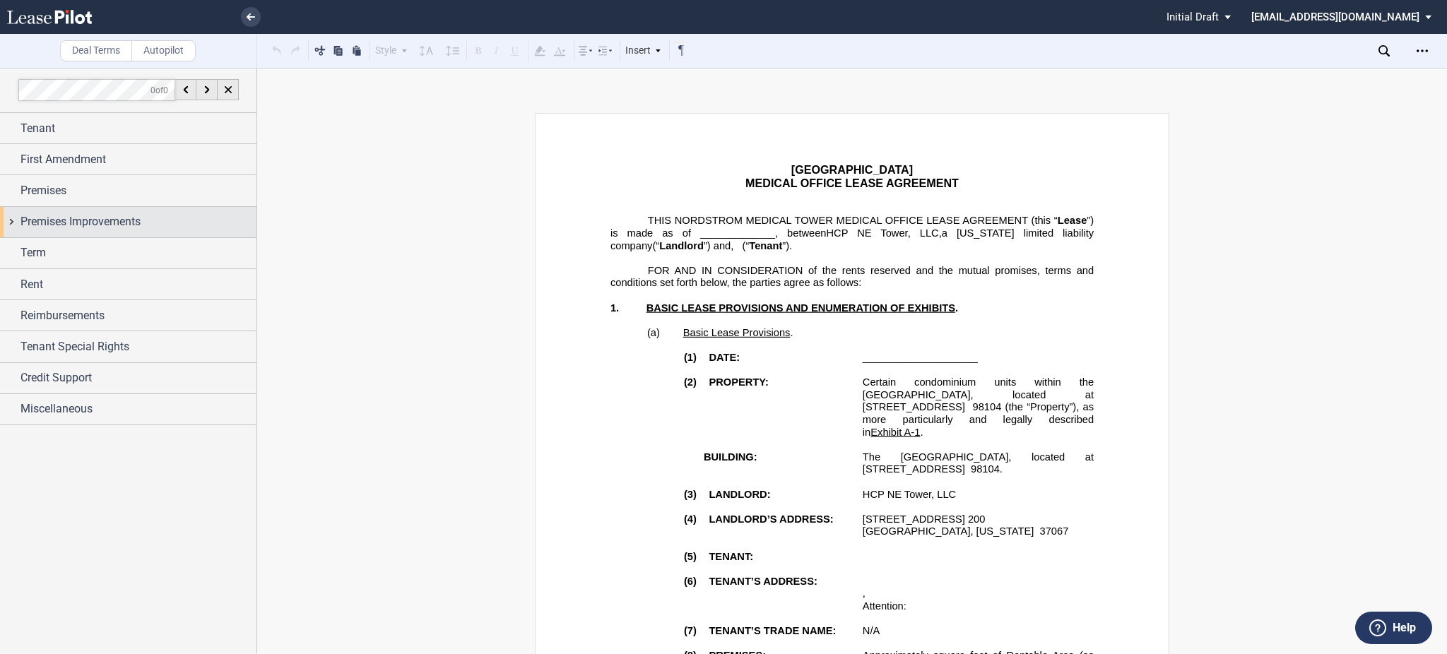
click at [96, 211] on div "Premises Improvements" at bounding box center [128, 222] width 256 height 30
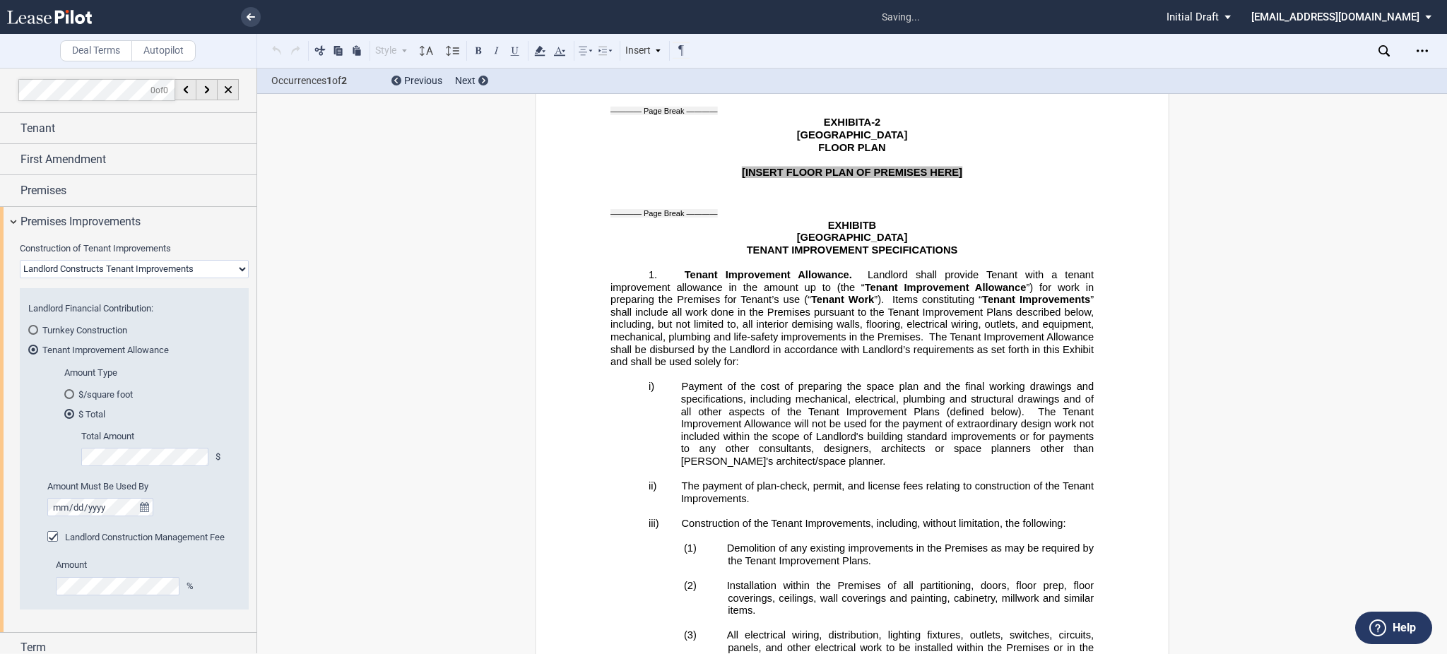
scroll to position [17938, 0]
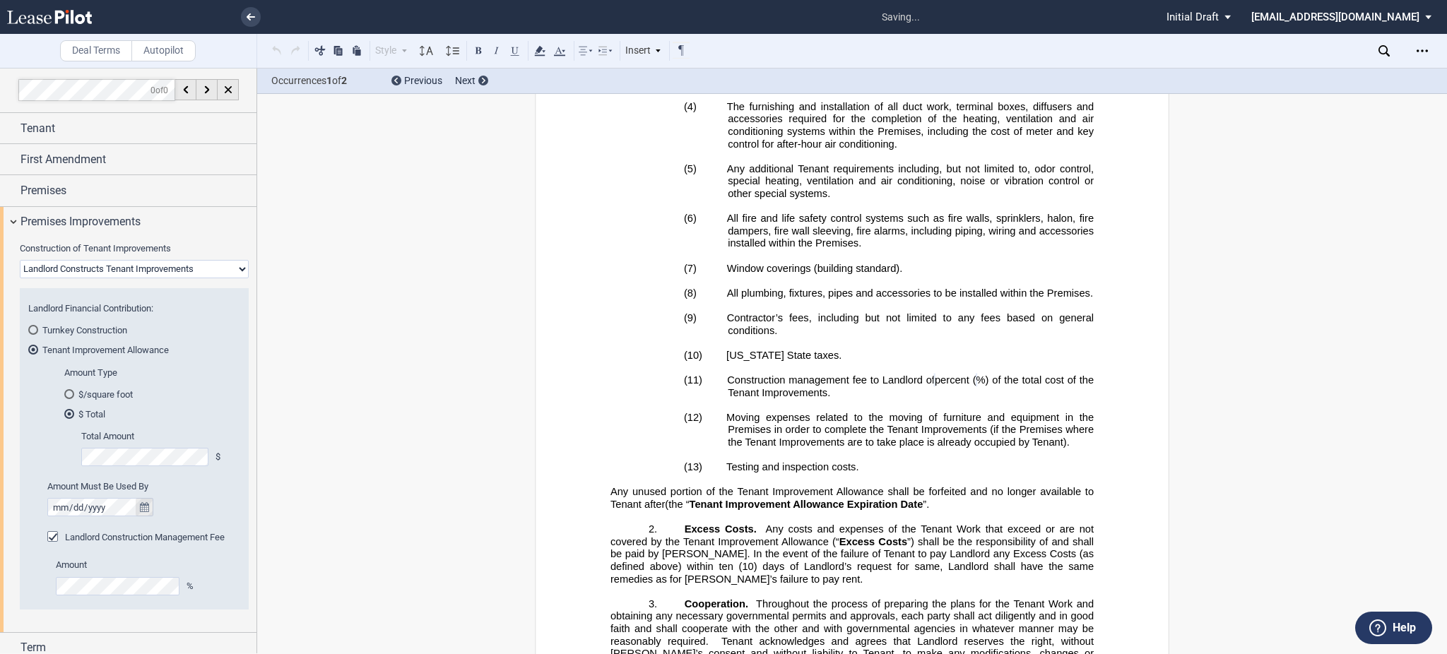
click at [150, 504] on button "true" at bounding box center [145, 507] width 18 height 18
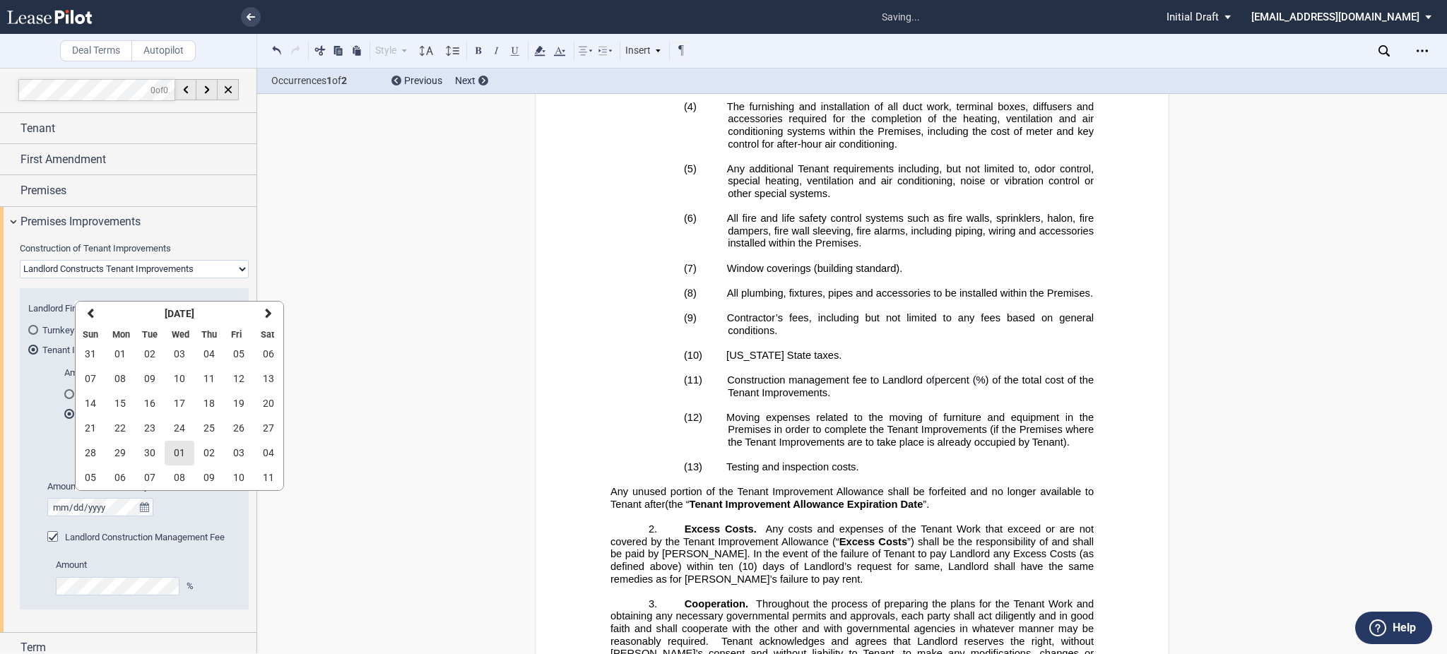
click at [165, 445] on button "01" at bounding box center [180, 453] width 30 height 25
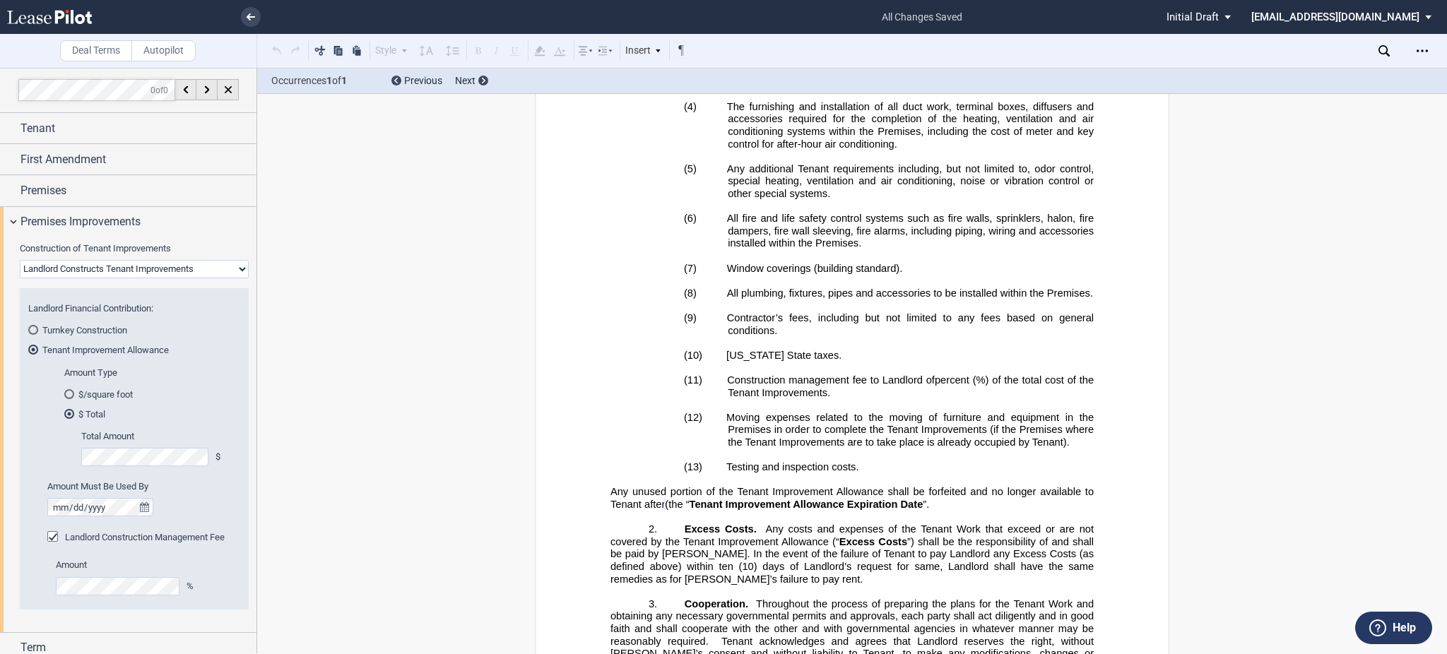
drag, startPoint x: 102, startPoint y: 261, endPoint x: 103, endPoint y: 269, distance: 7.9
click at [103, 263] on select "Landlord Constructs Tenant Improvements Tenant Constructs Tenant Improvements "…" at bounding box center [134, 269] width 229 height 18
select select "tenant"
click at [20, 260] on select "Landlord Constructs Tenant Improvements Tenant Constructs Tenant Improvements "…" at bounding box center [134, 269] width 229 height 18
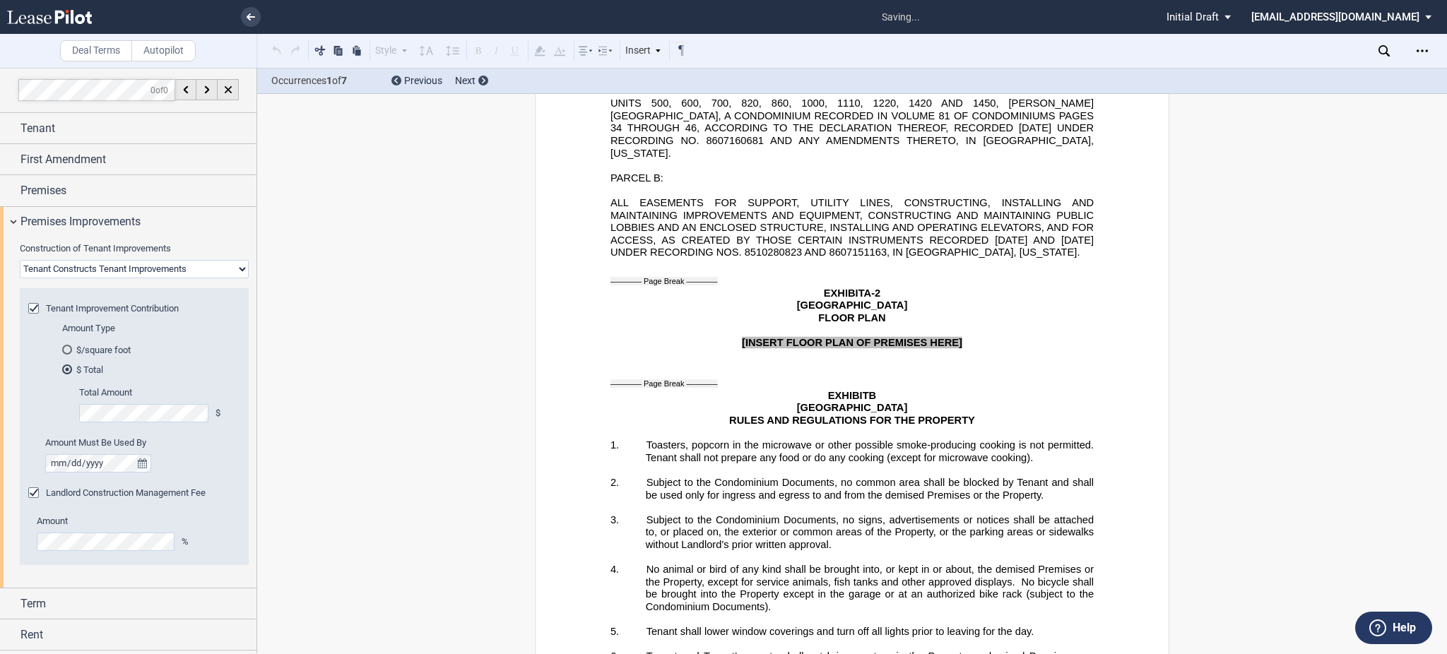
scroll to position [438, 0]
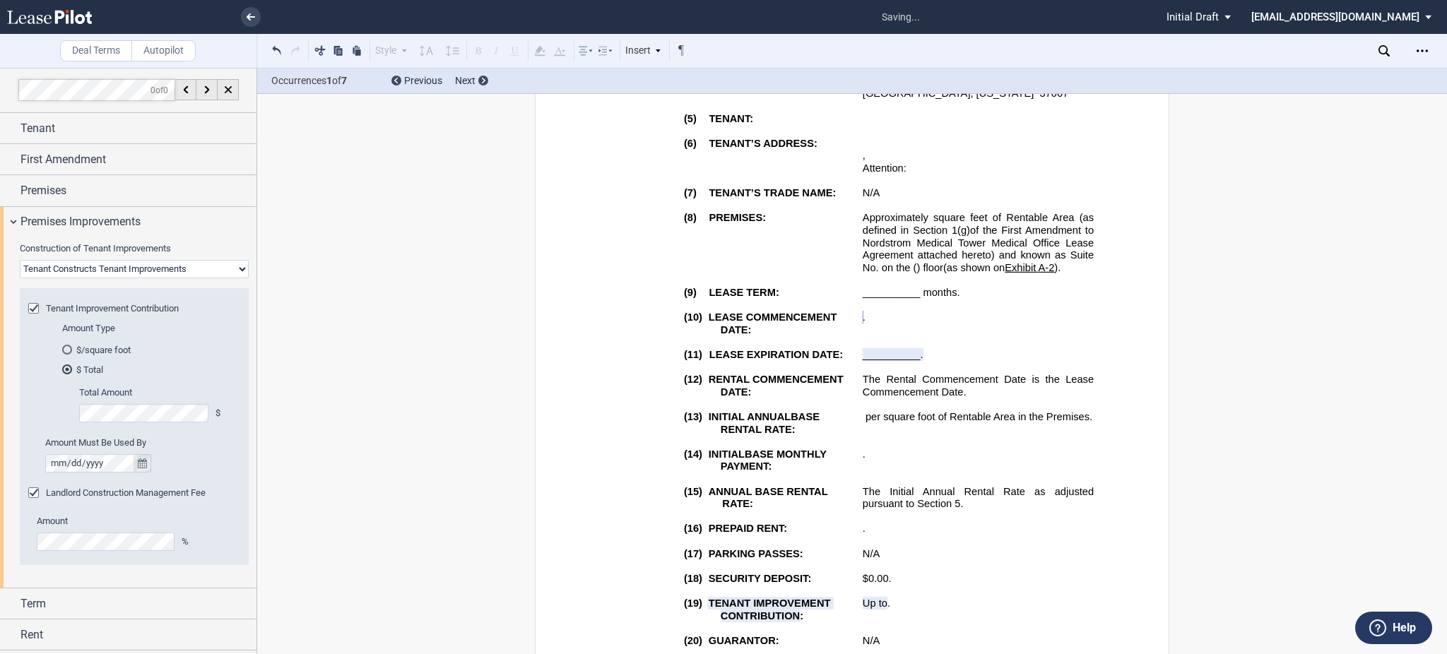
click at [143, 464] on icon "true" at bounding box center [142, 464] width 9 height 10
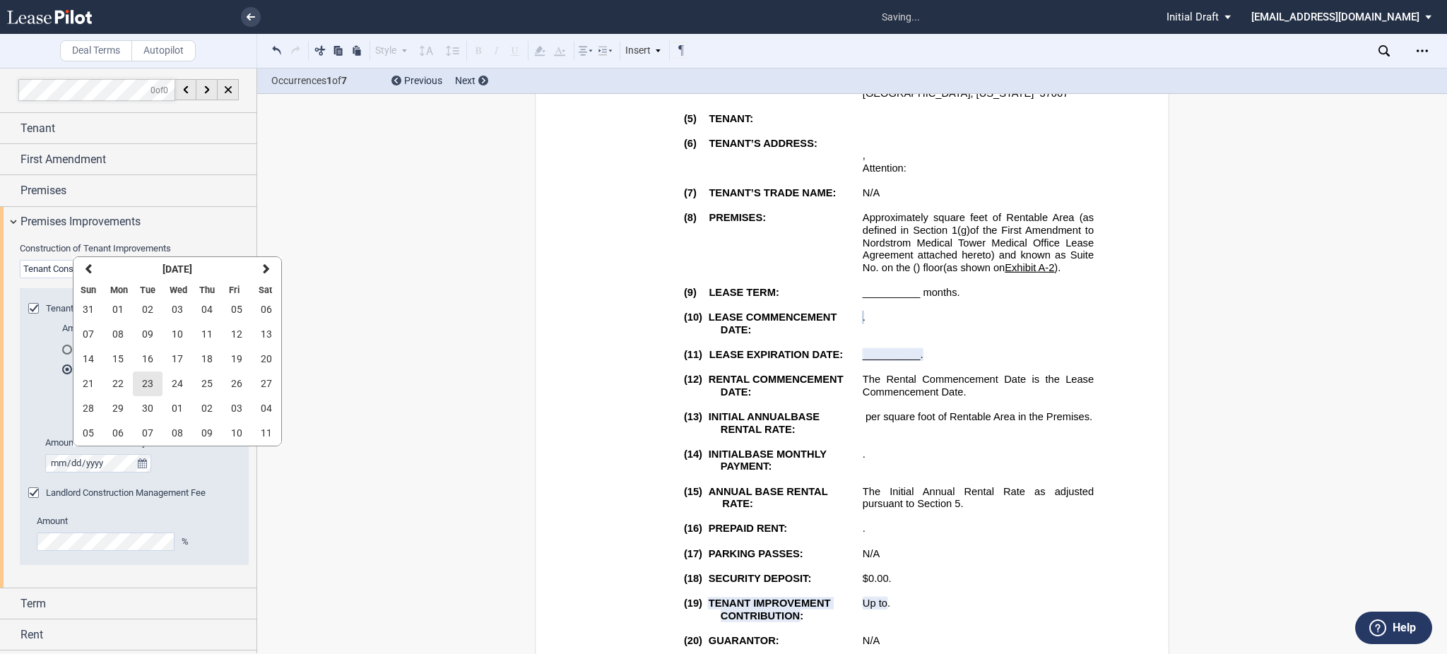
click at [160, 382] on button "23" at bounding box center [148, 384] width 30 height 25
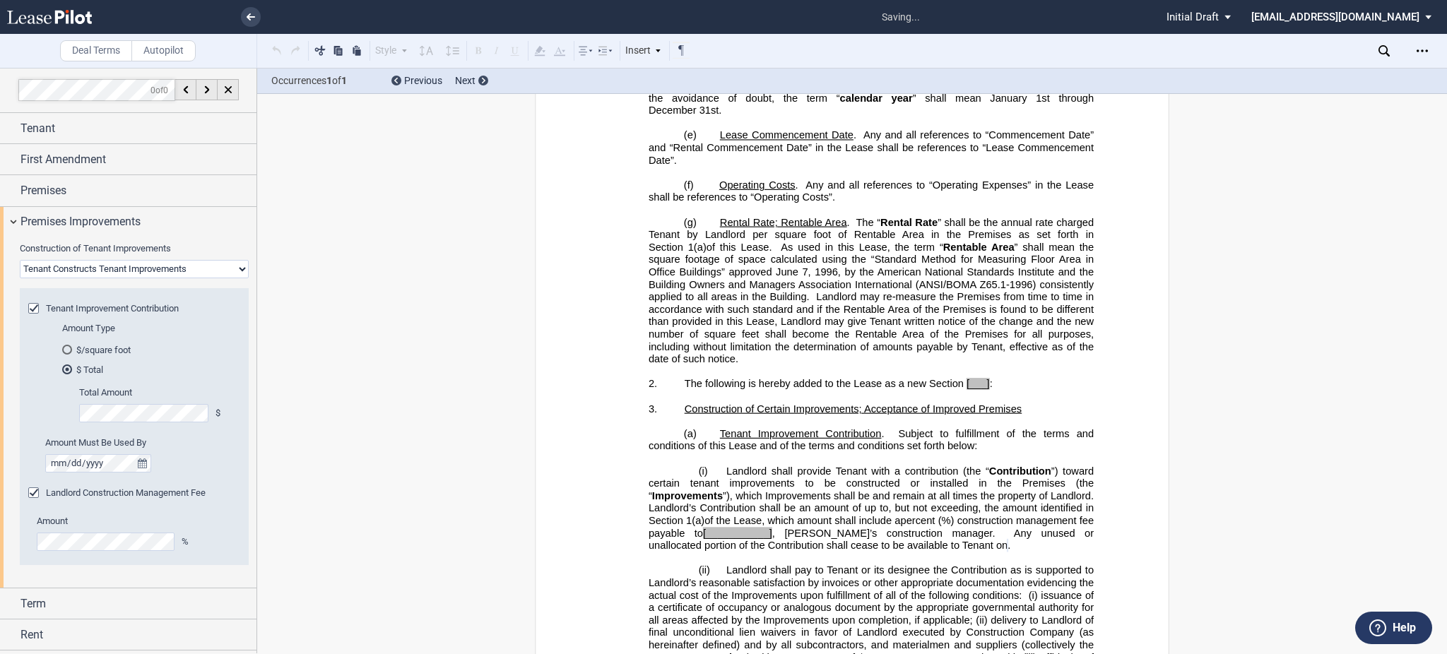
scroll to position [20040, 0]
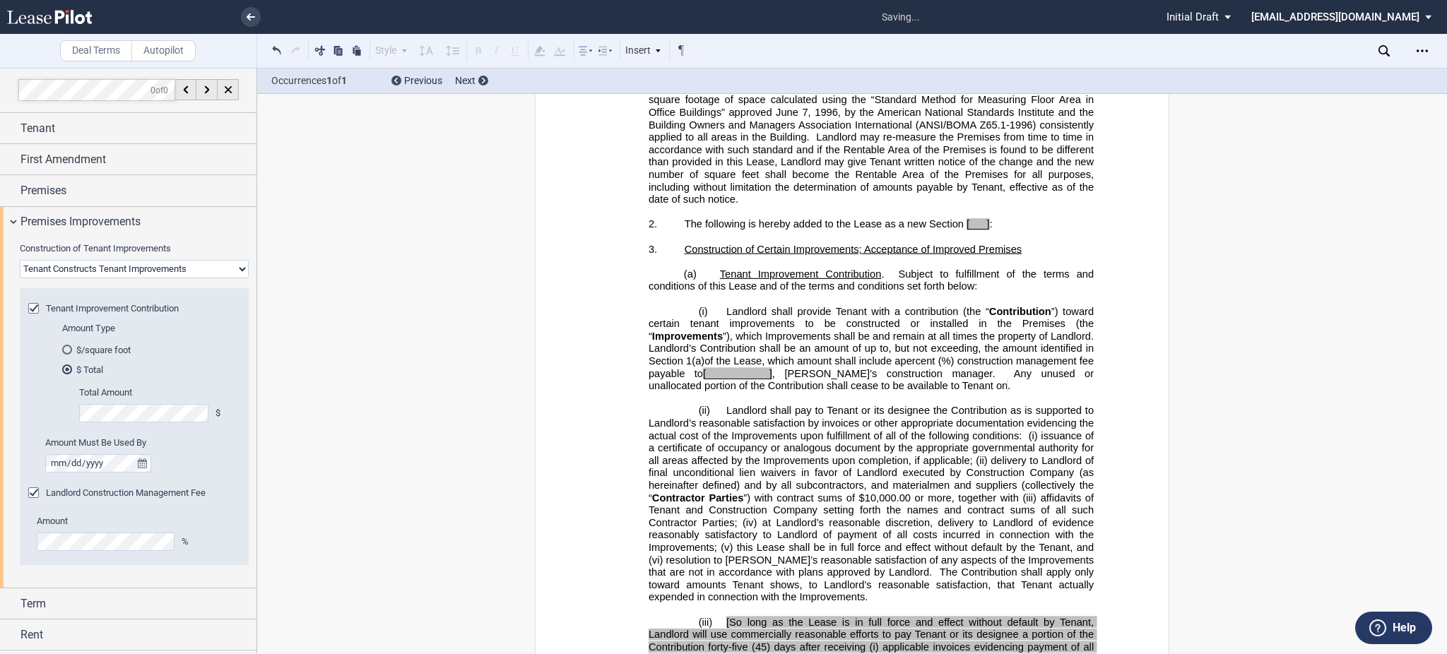
click at [106, 531] on div "Amount %" at bounding box center [134, 533] width 195 height 36
drag, startPoint x: 1414, startPoint y: 56, endPoint x: 1414, endPoint y: 67, distance: 11.3
click at [1416, 55] on div "Open Lease options menu" at bounding box center [1422, 51] width 23 height 23
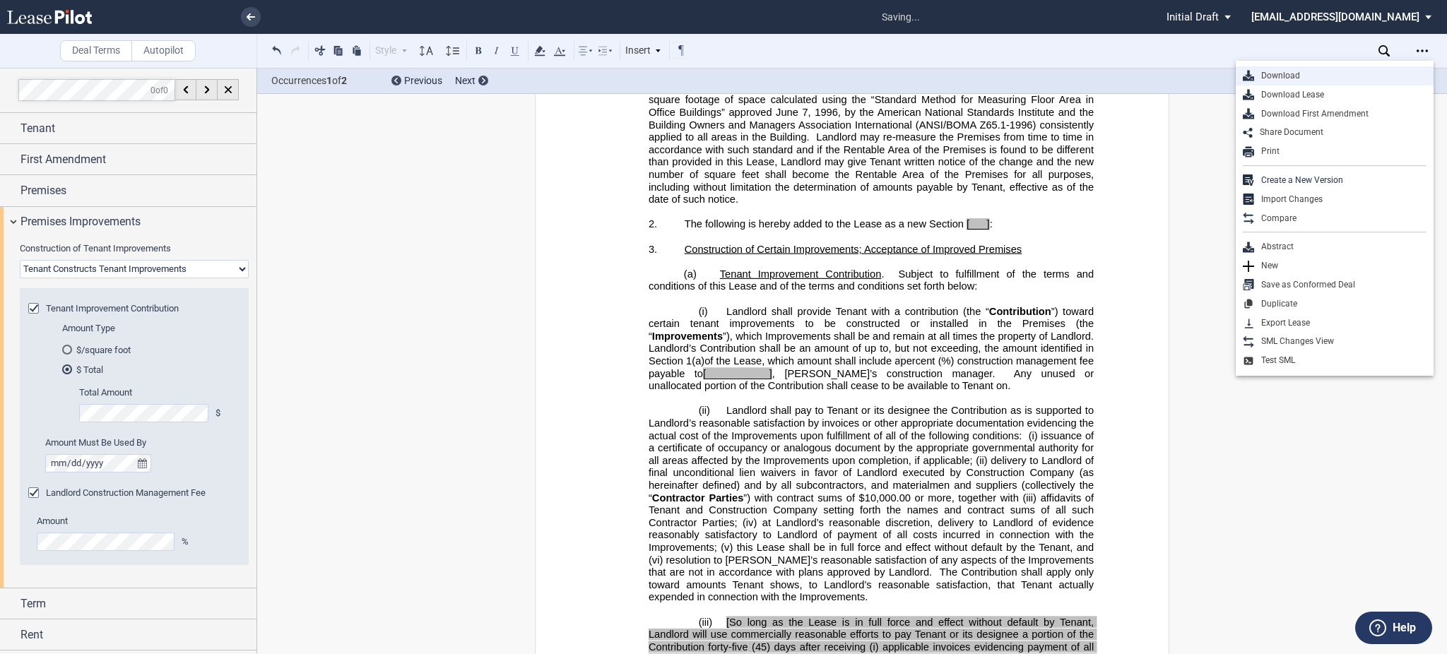
click at [1407, 78] on div "Download" at bounding box center [1340, 76] width 172 height 12
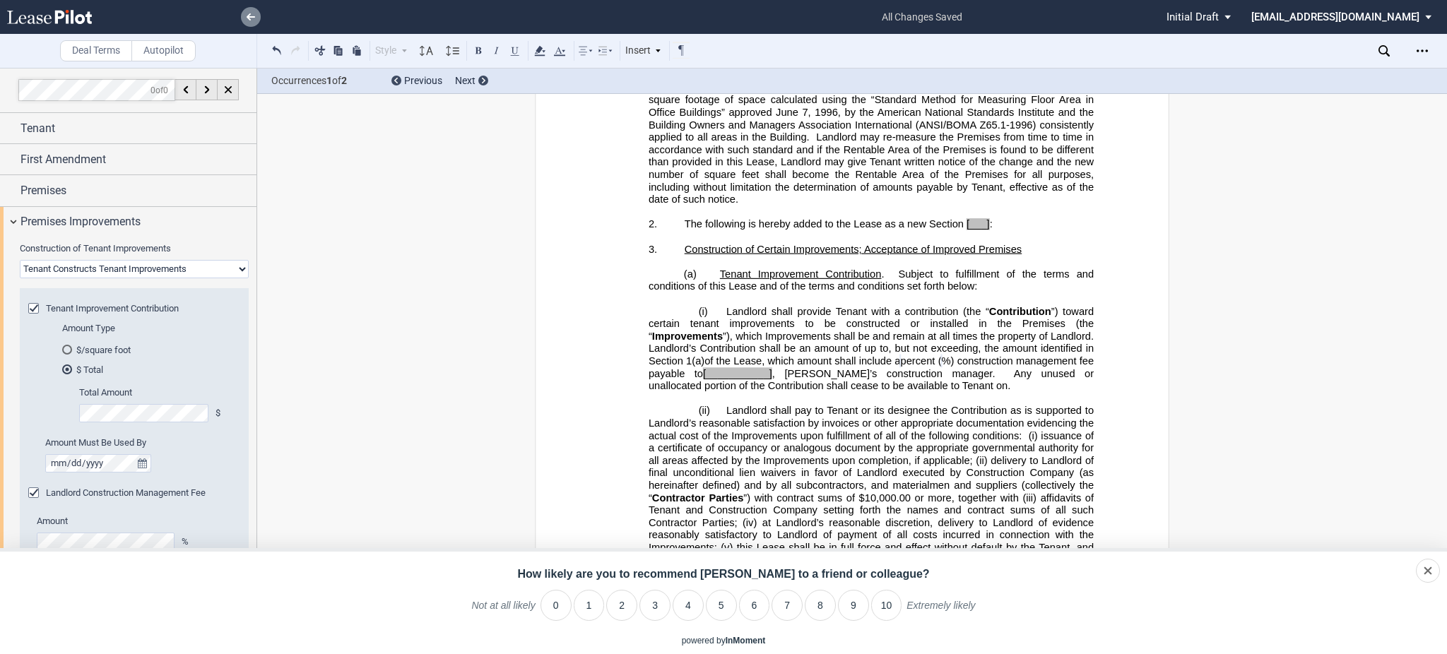
click at [249, 15] on use at bounding box center [251, 16] width 8 height 7
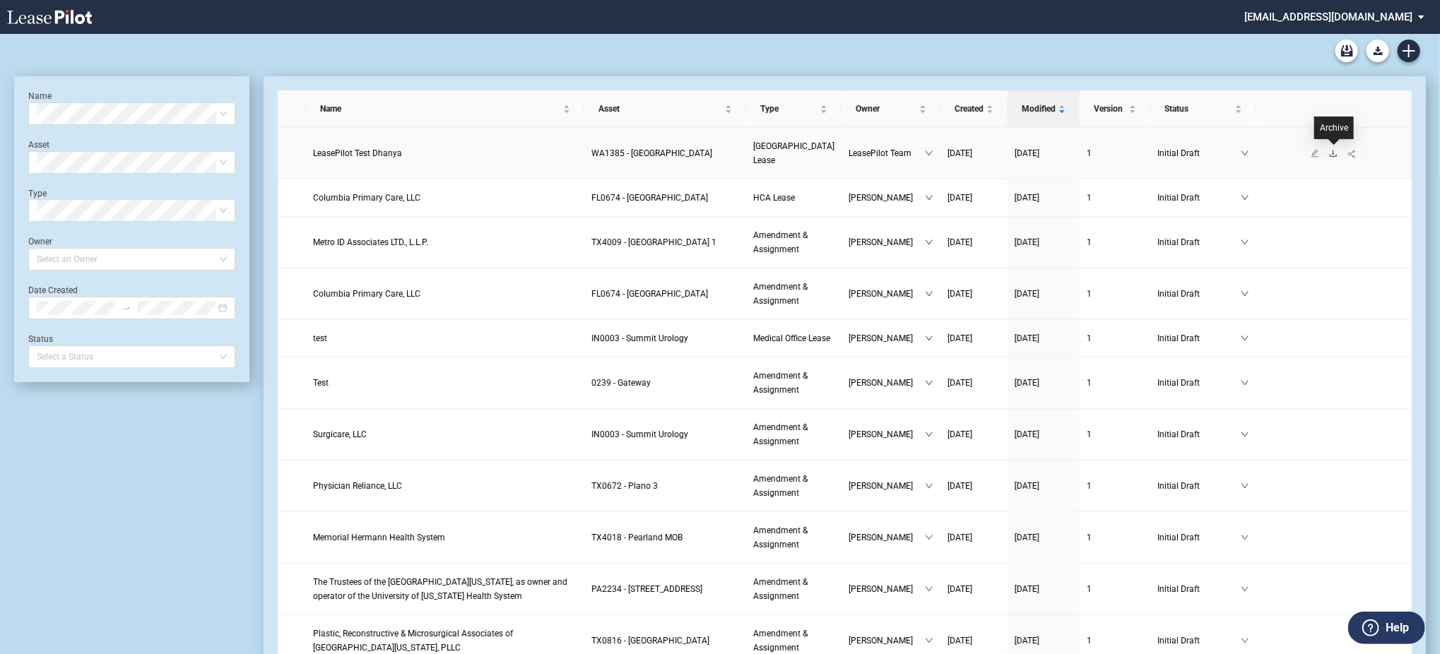
click at [1331, 151] on icon "download" at bounding box center [1333, 153] width 8 height 8
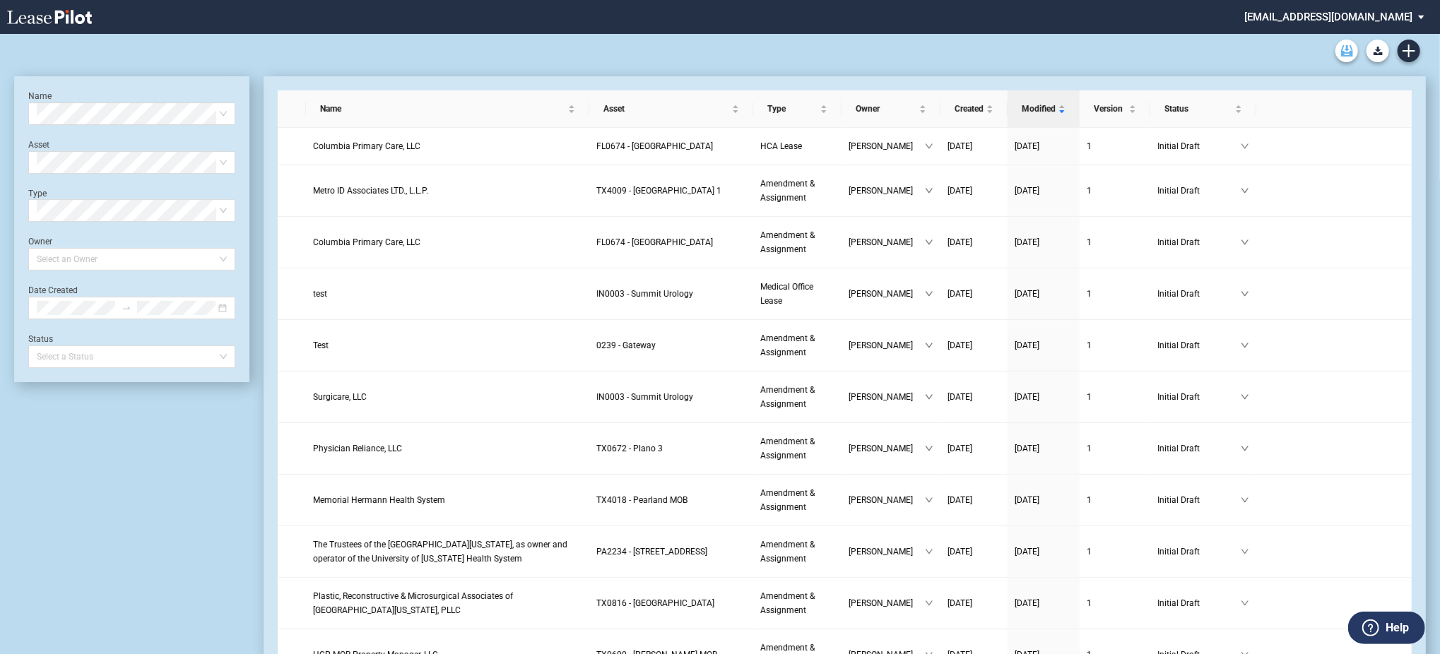
click at [1349, 48] on icon "Archive" at bounding box center [1347, 50] width 12 height 11
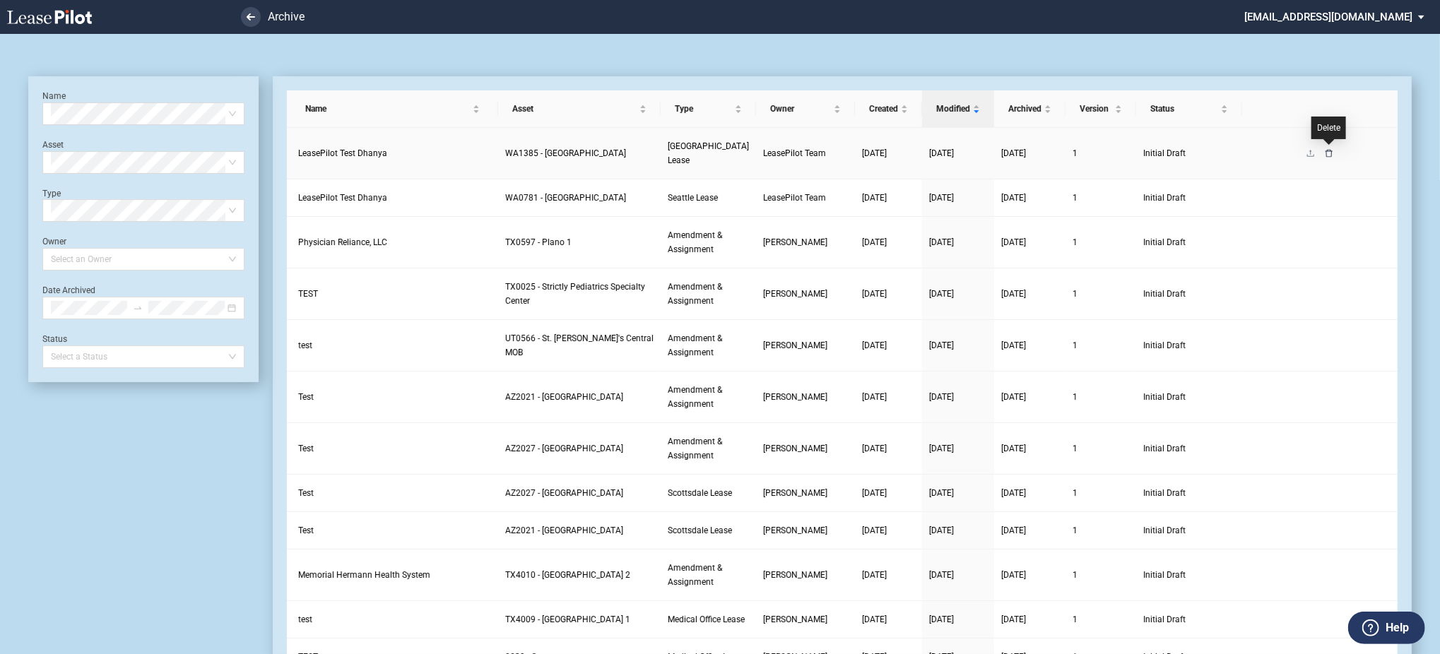
click at [1330, 151] on icon "delete" at bounding box center [1329, 153] width 8 height 8
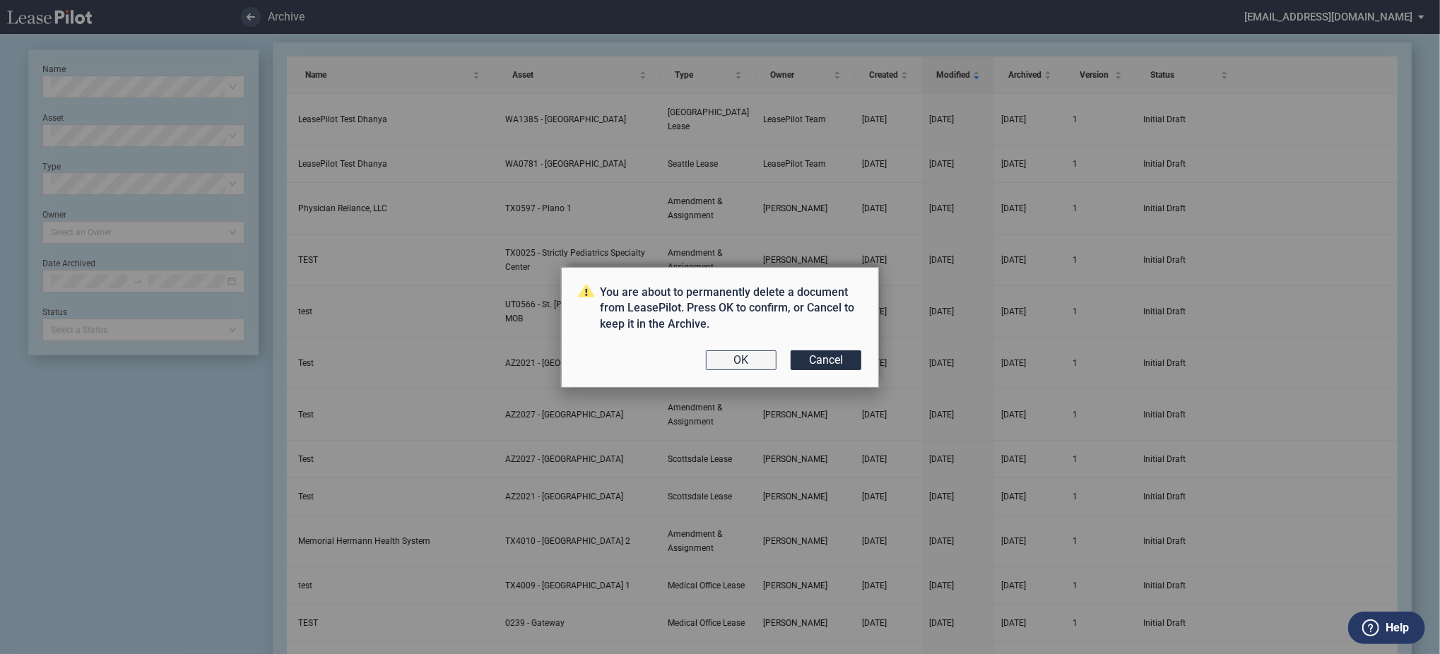
click at [738, 359] on button "OK" at bounding box center [741, 360] width 71 height 20
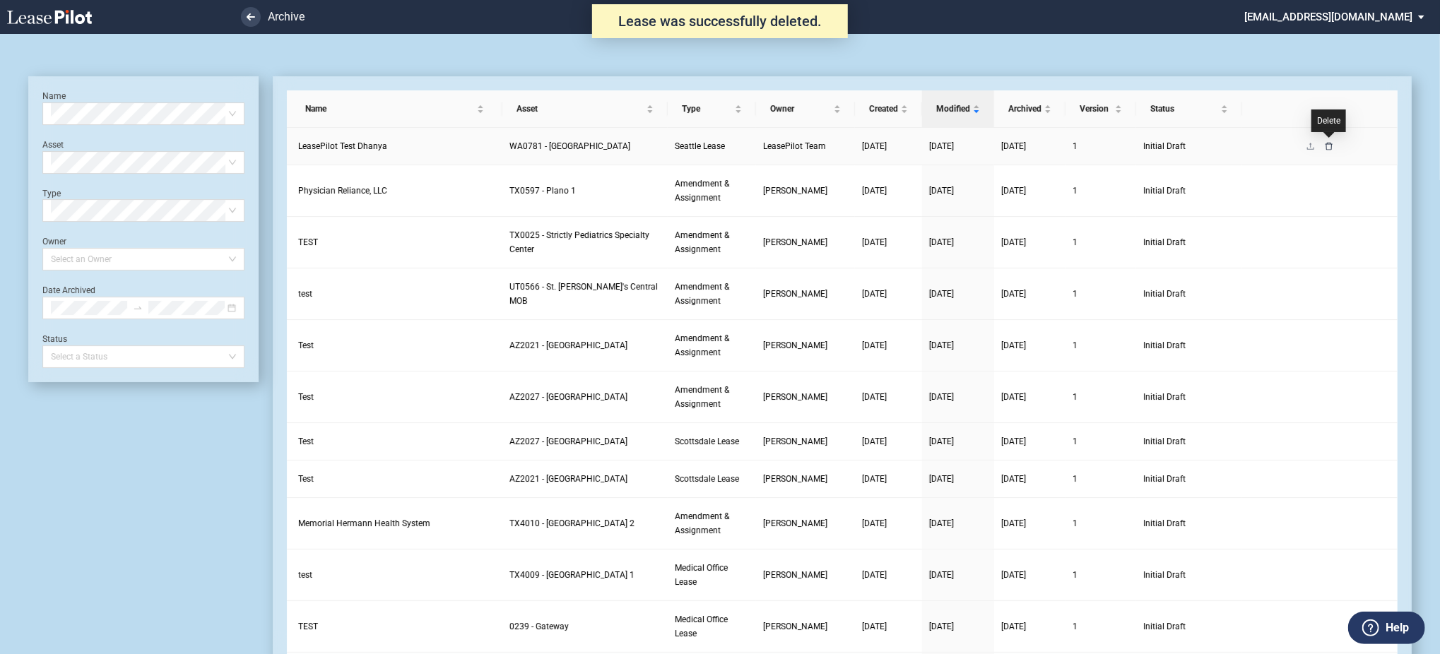
click at [1330, 148] on icon "delete" at bounding box center [1329, 146] width 8 height 8
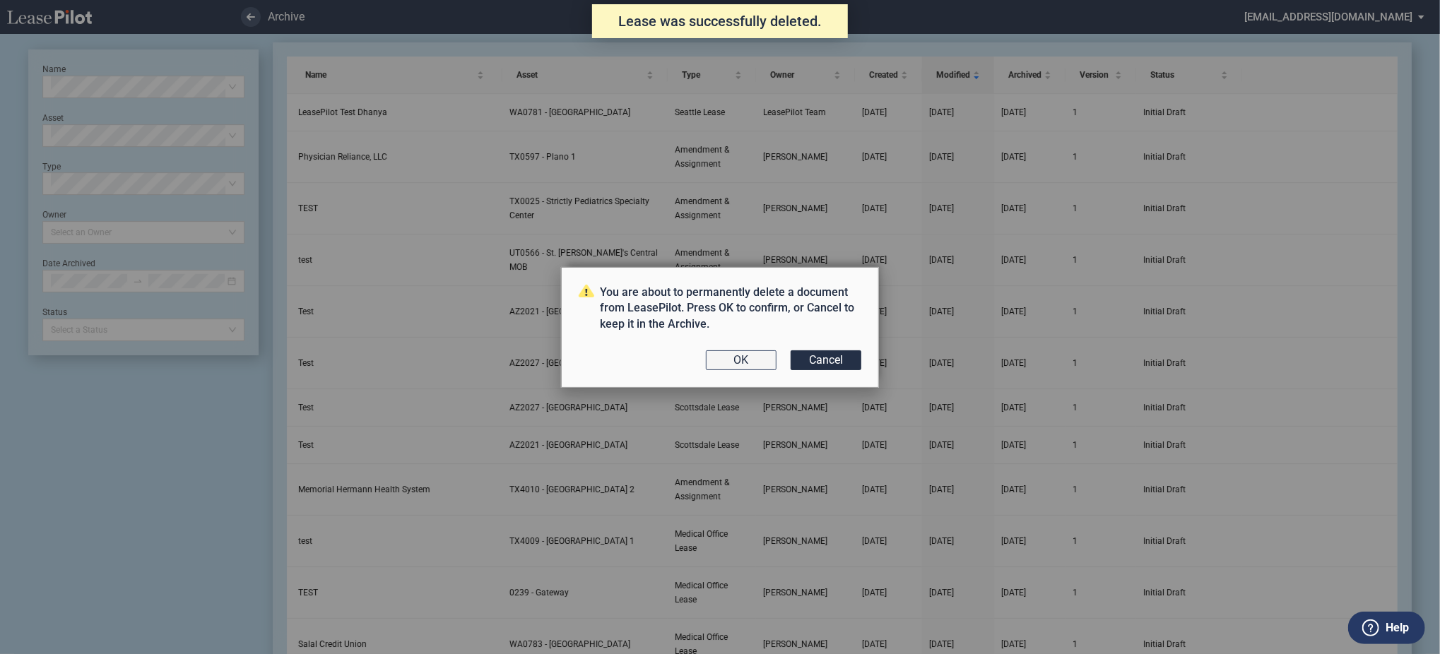
click at [728, 357] on button "OK" at bounding box center [741, 360] width 71 height 20
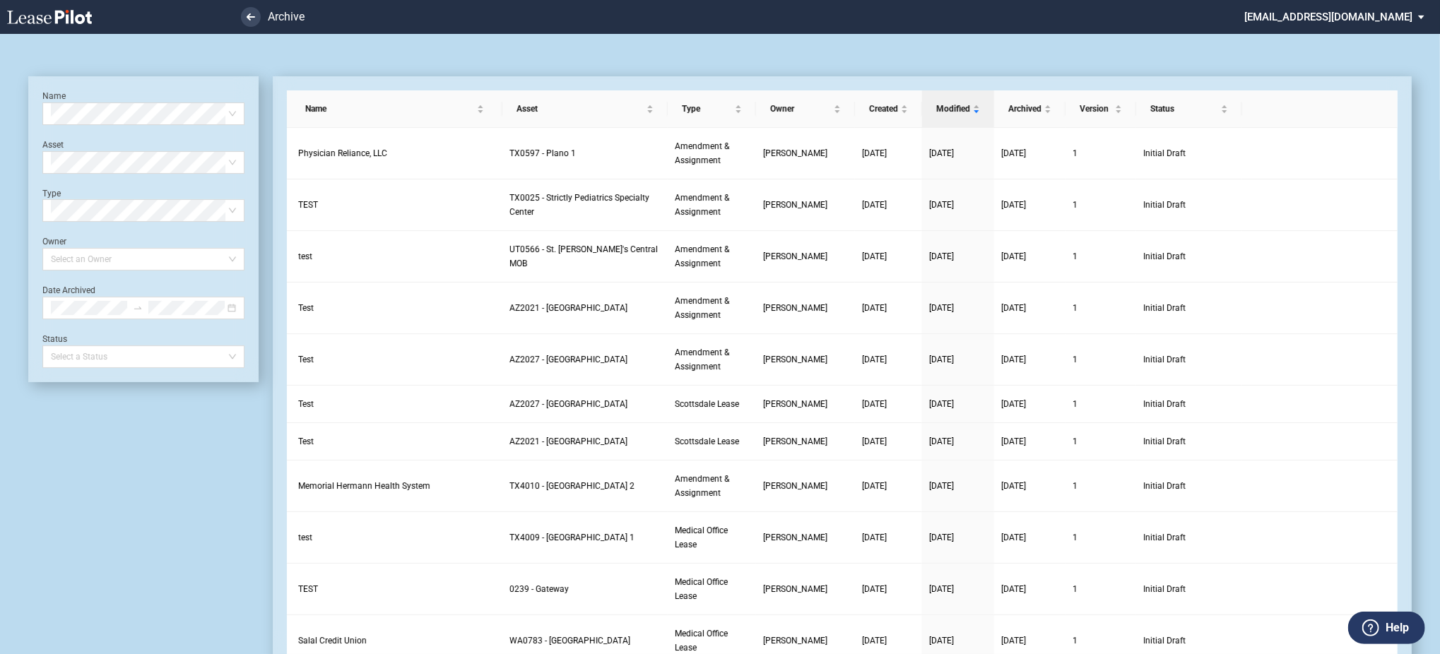
click at [197, 126] on div "Name Select name Asset Select Asset Type Select Type Owner Select an Owner Date…" at bounding box center [143, 229] width 202 height 278
click at [185, 90] on div "Name Select name" at bounding box center [143, 107] width 202 height 35
click at [79, 14] on icon at bounding box center [49, 17] width 85 height 14
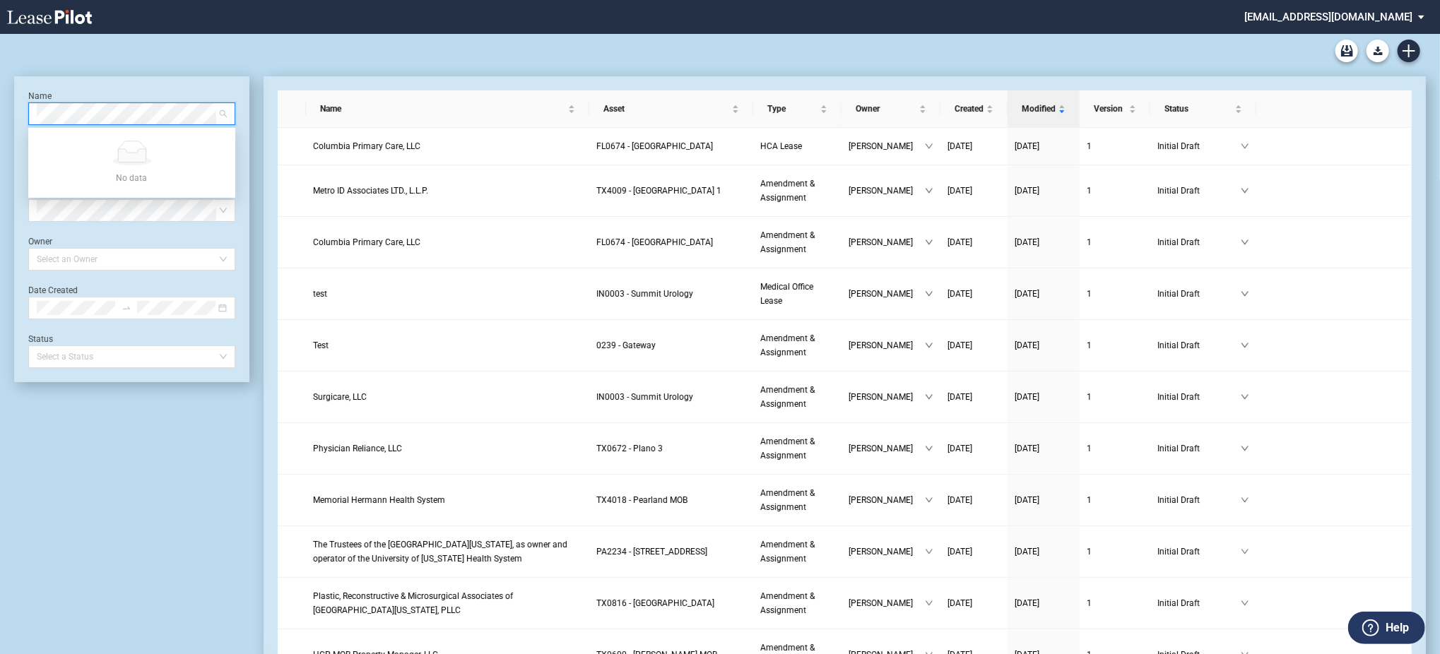
click at [1338, 23] on md-select "healthpeak@leasepilot.co Super Admin Area Admin Area Settings Sign Out" at bounding box center [1340, 16] width 194 height 32
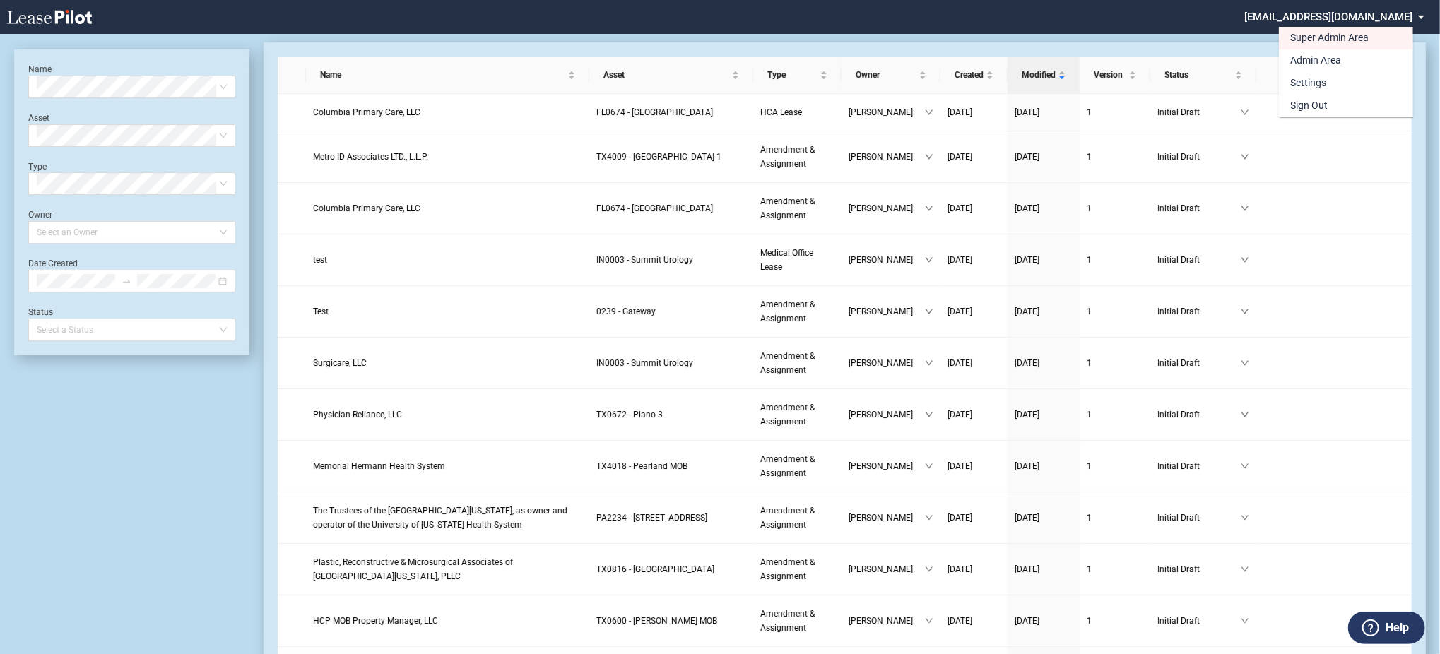
click at [1150, 67] on md-backdrop at bounding box center [720, 344] width 1440 height 688
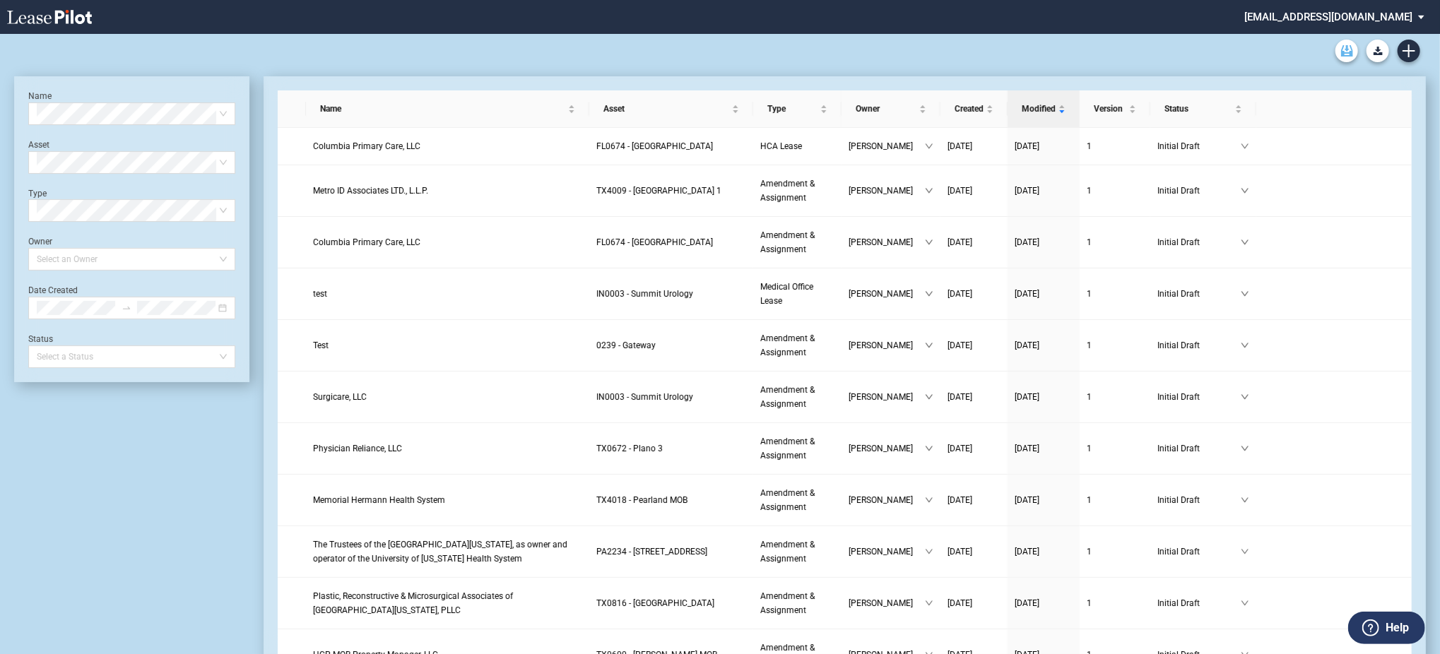
click at [1348, 52] on use "Archive" at bounding box center [1347, 50] width 12 height 11
